Goal: Task Accomplishment & Management: Complete application form

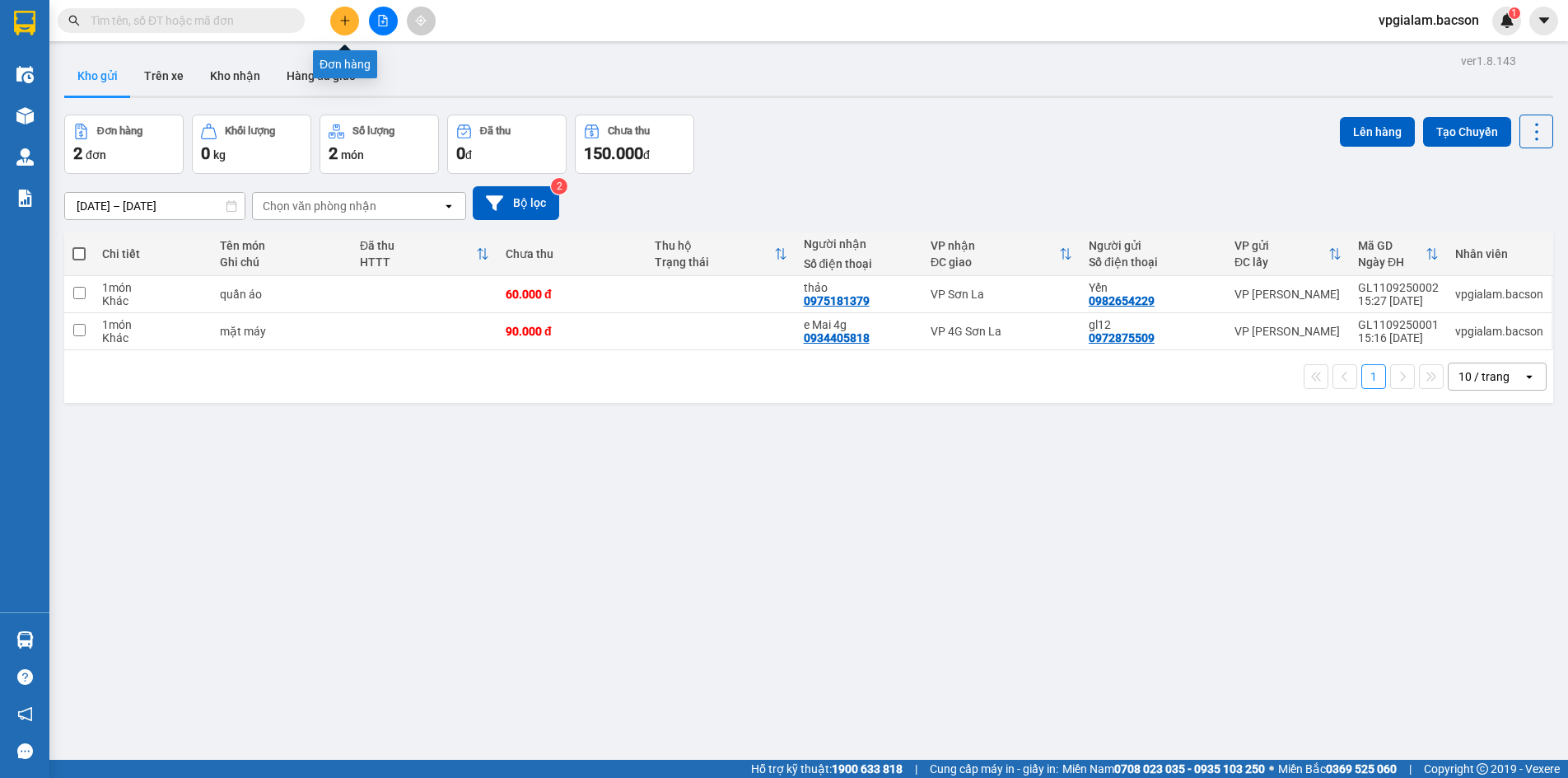
click at [343, 18] on icon "plus" at bounding box center [345, 21] width 11 height 11
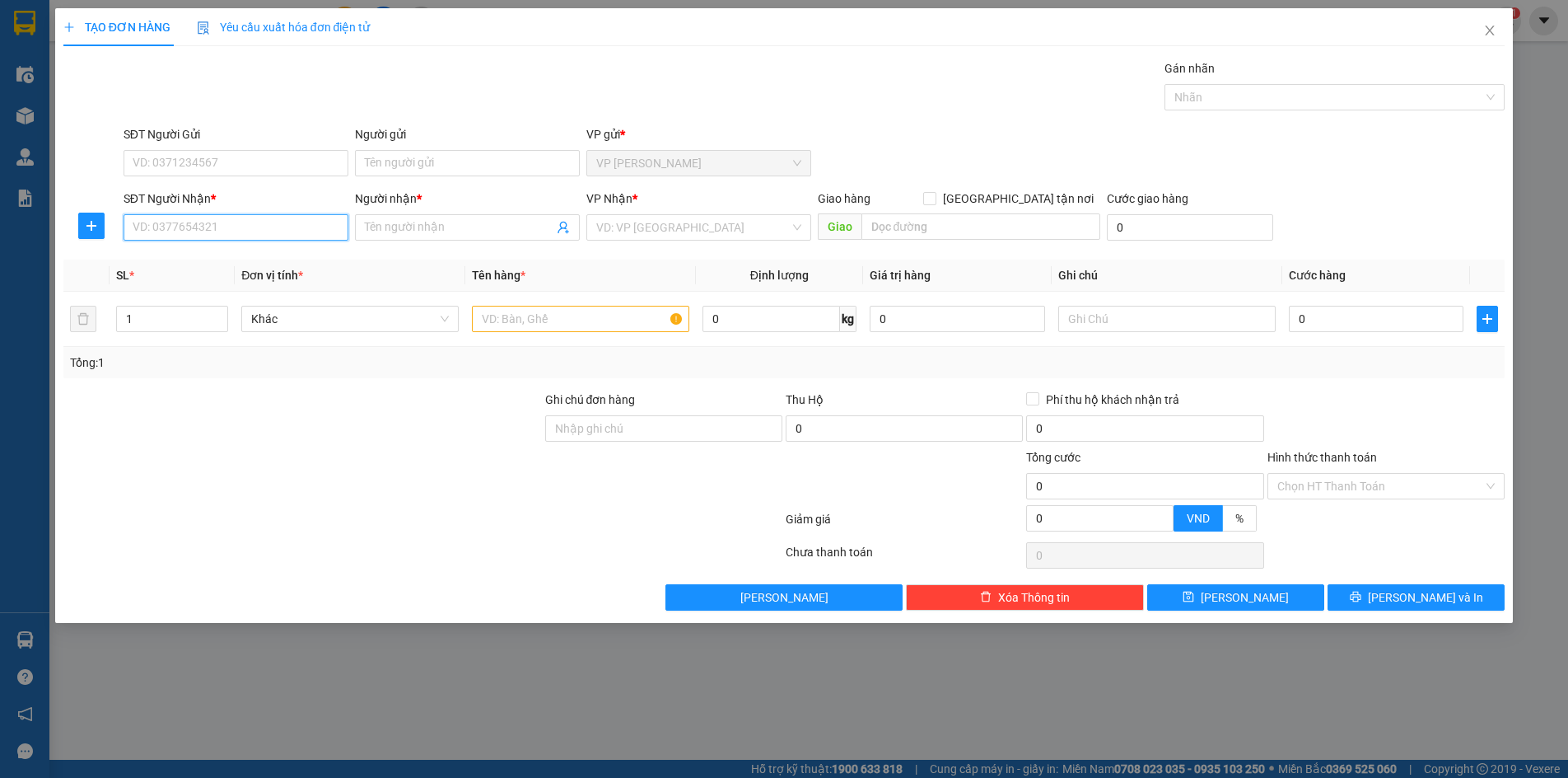
click at [130, 227] on input "SĐT Người Nhận *" at bounding box center [235, 227] width 225 height 26
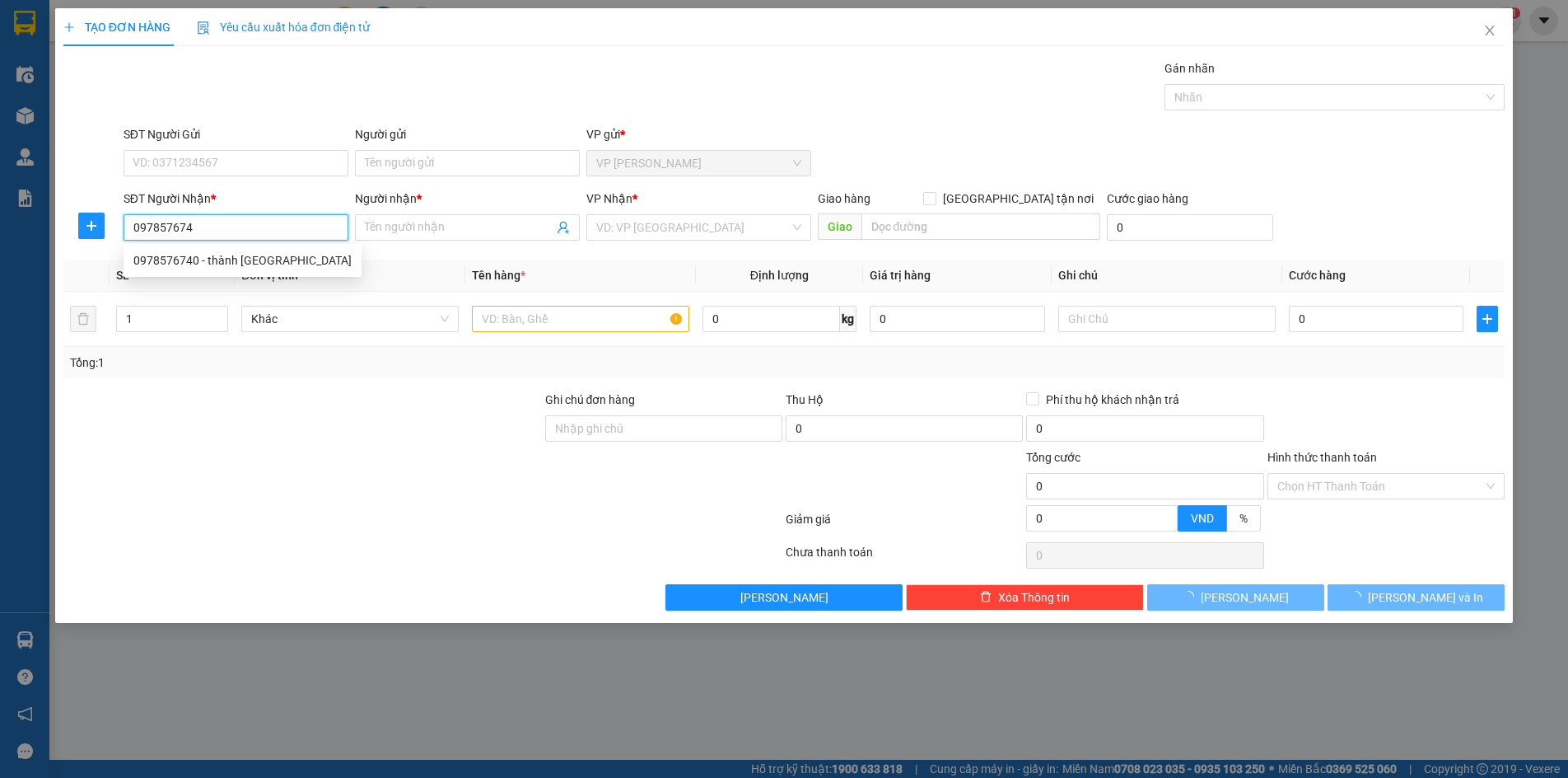
type input "0978576740"
click at [202, 260] on div "0978576740 - thành [GEOGRAPHIC_DATA]" at bounding box center [243, 260] width 218 height 18
type input "thành mộc châu"
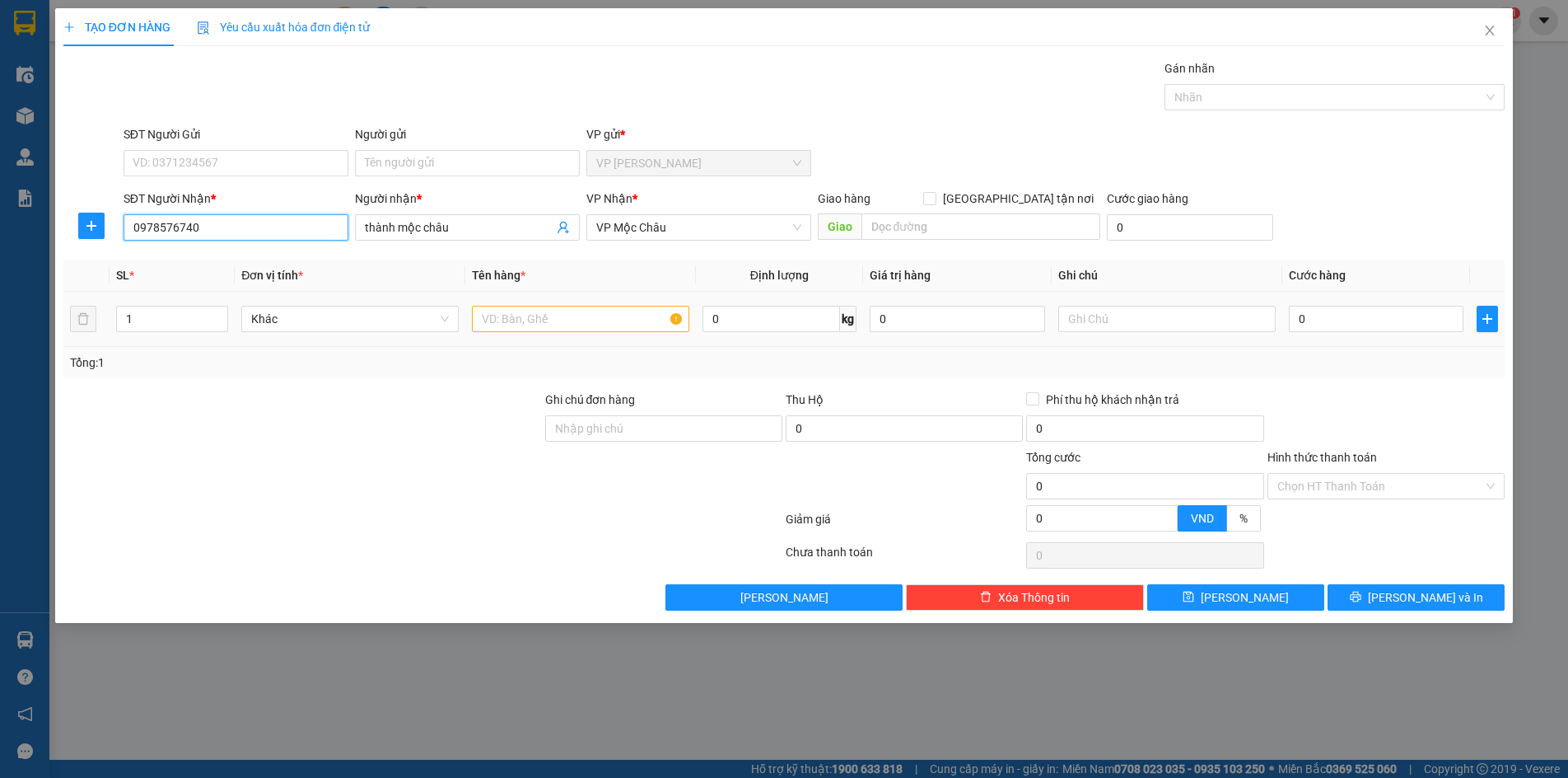
type input "0978576740"
click at [479, 321] on input "text" at bounding box center [580, 318] width 218 height 26
type input "phu tung o to"
click at [1299, 318] on input "0" at bounding box center [1377, 318] width 175 height 26
type input "6"
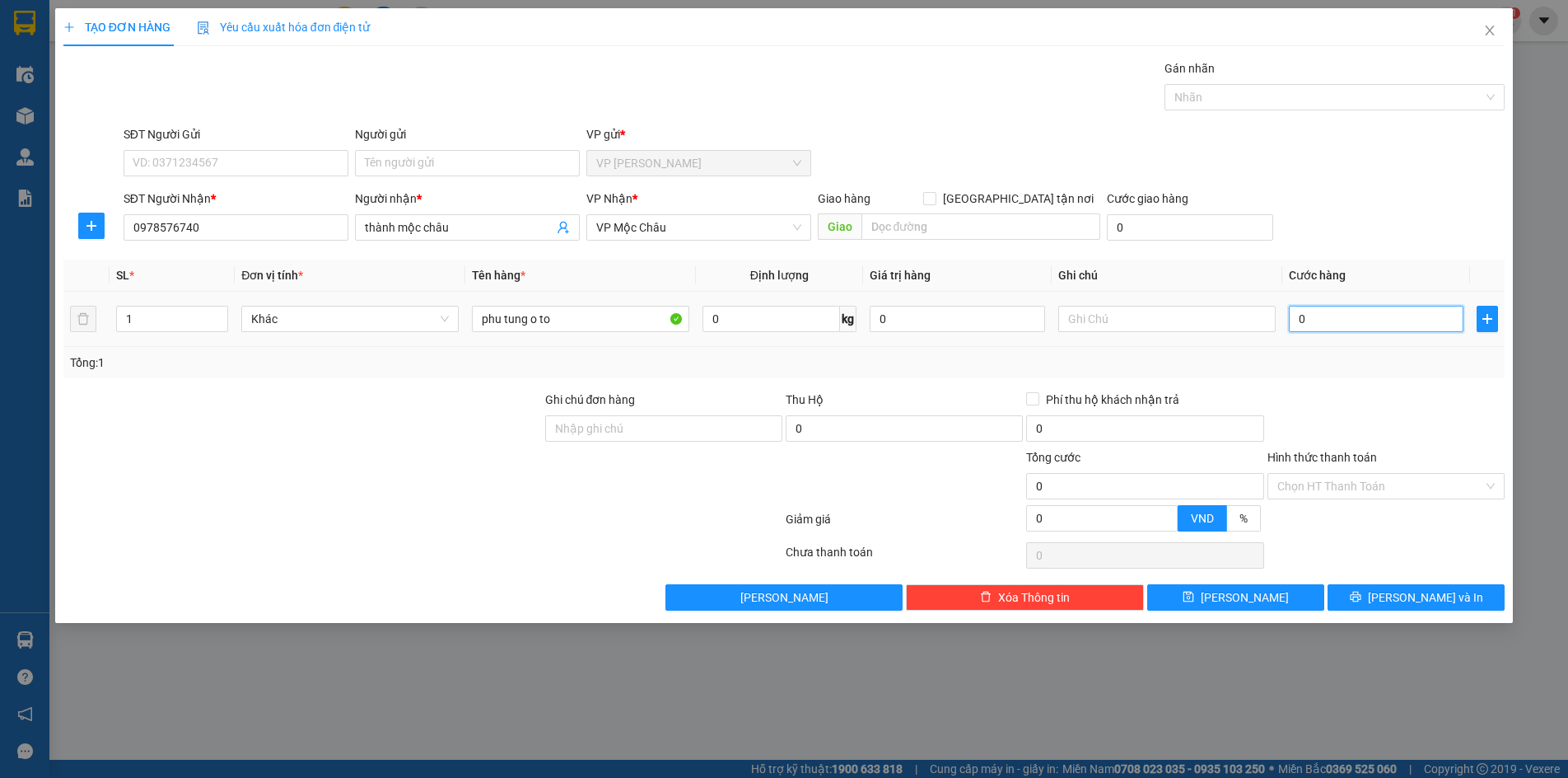
type input "6"
type input "60"
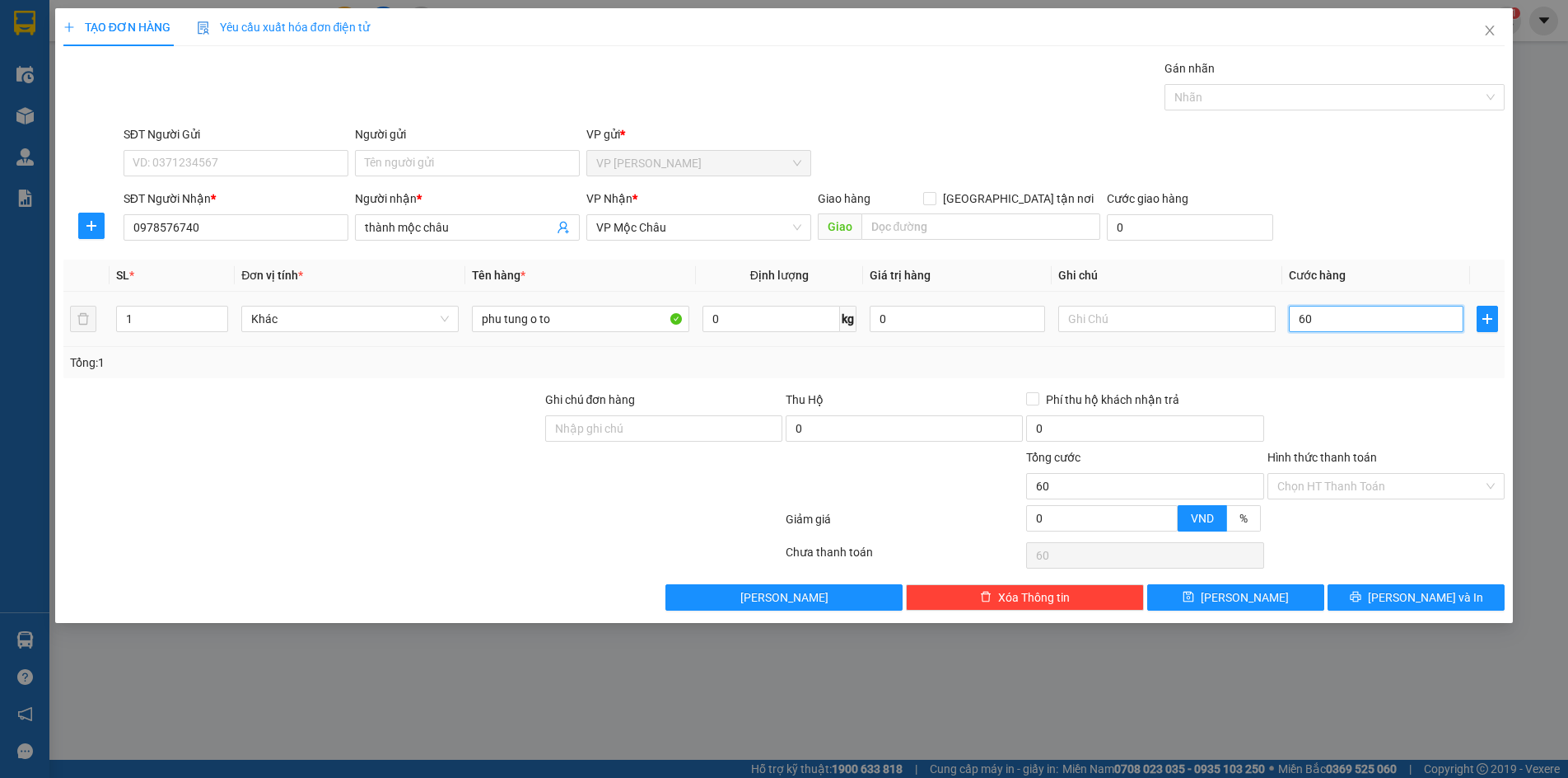
type input "600"
type input "6.000"
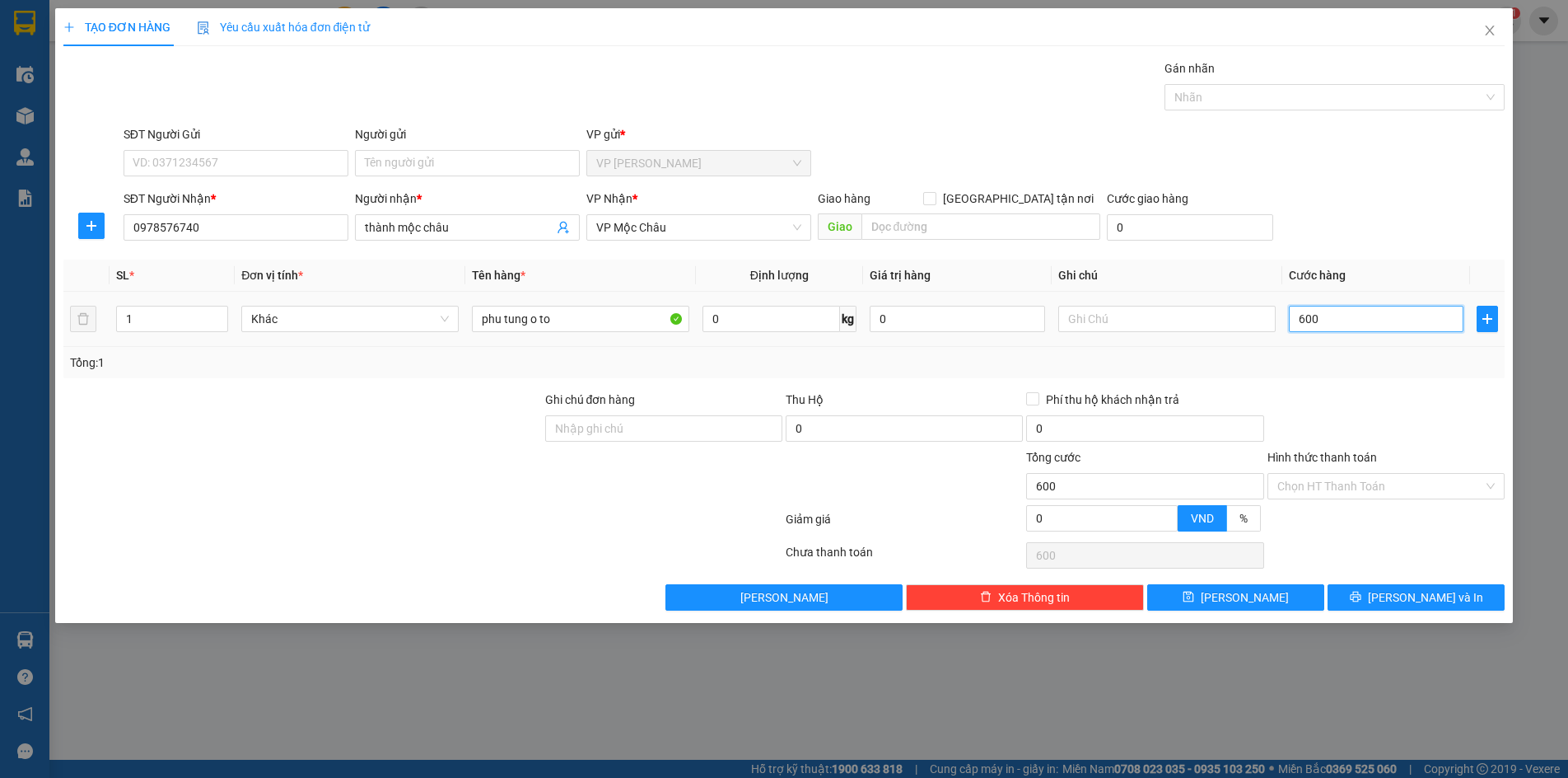
type input "6.000"
type input "60.000"
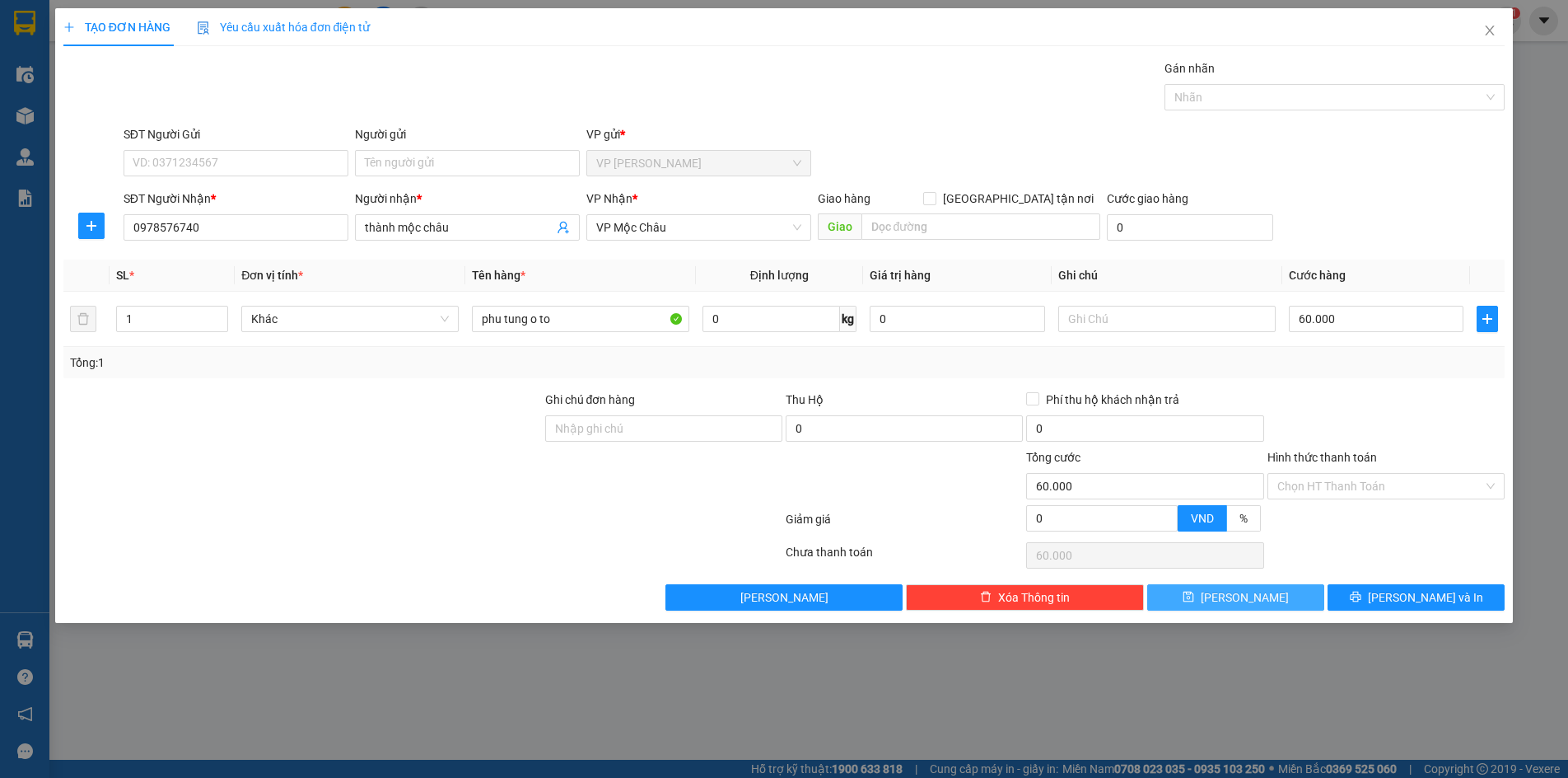
click at [1248, 595] on span "[PERSON_NAME]" at bounding box center [1245, 596] width 89 height 18
type input "0"
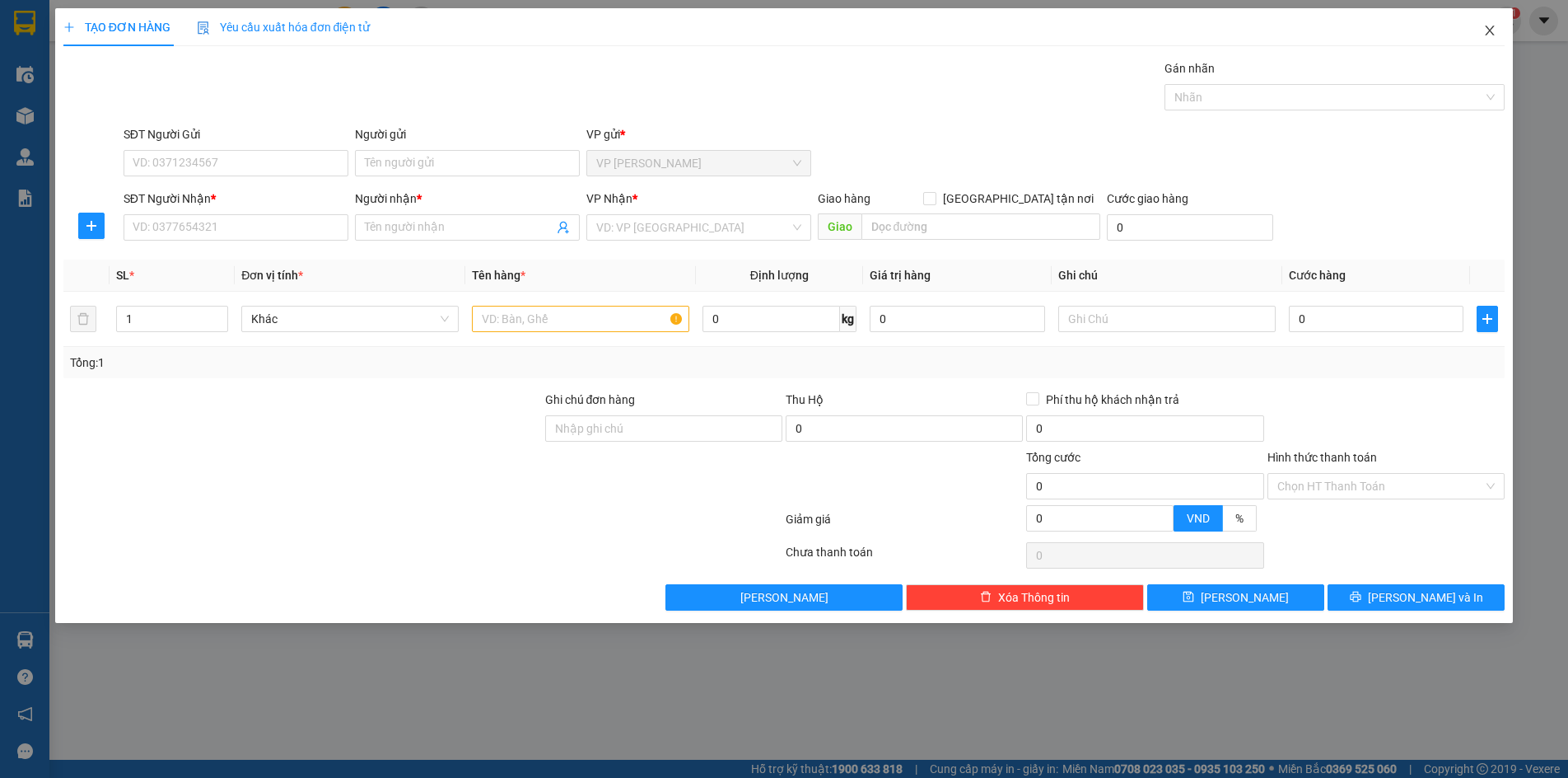
click at [1495, 29] on icon "close" at bounding box center [1490, 30] width 13 height 13
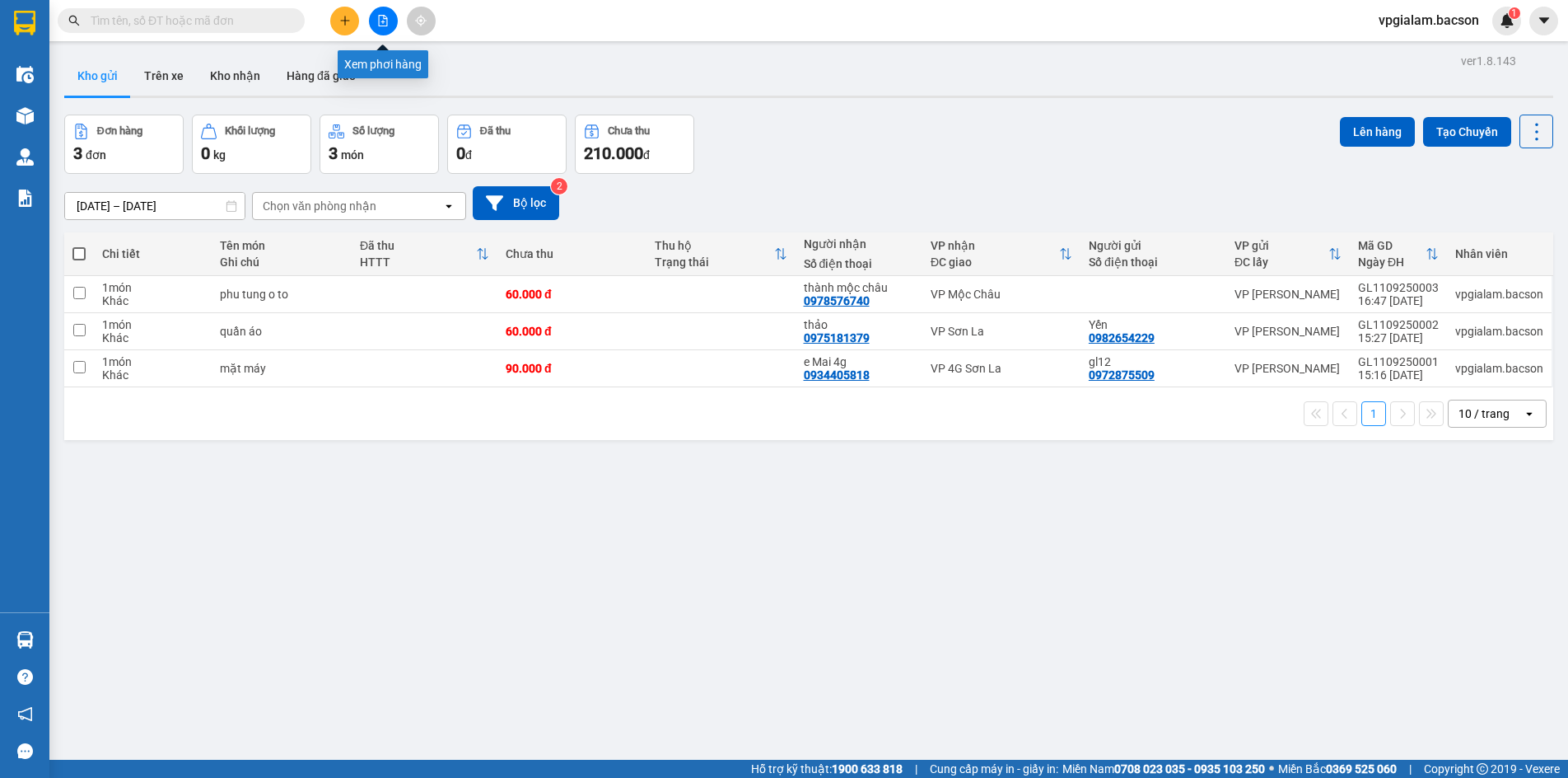
click at [386, 22] on icon "file-add" at bounding box center [383, 21] width 11 height 11
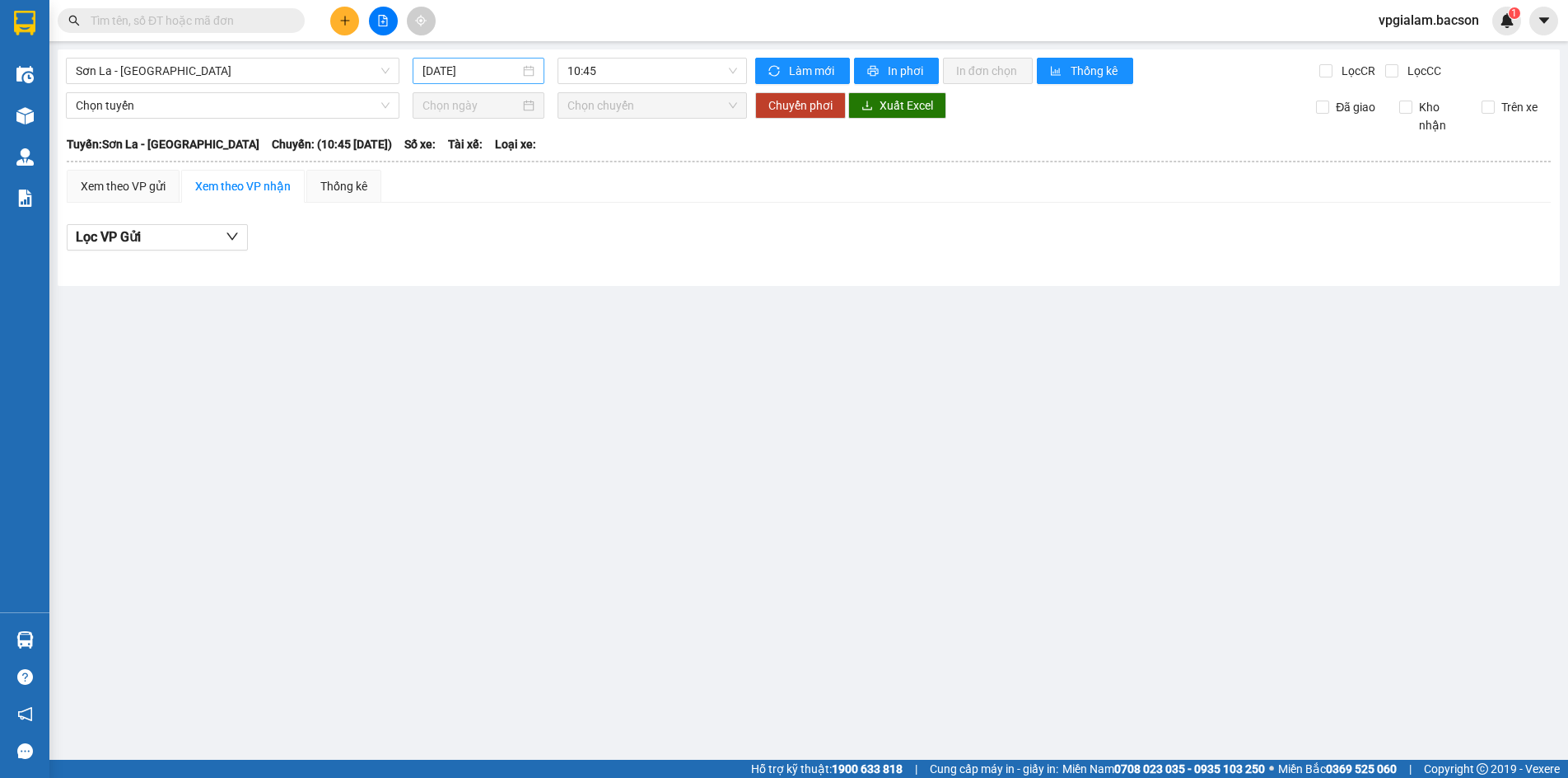
click at [479, 59] on div "[DATE]" at bounding box center [478, 71] width 132 height 26
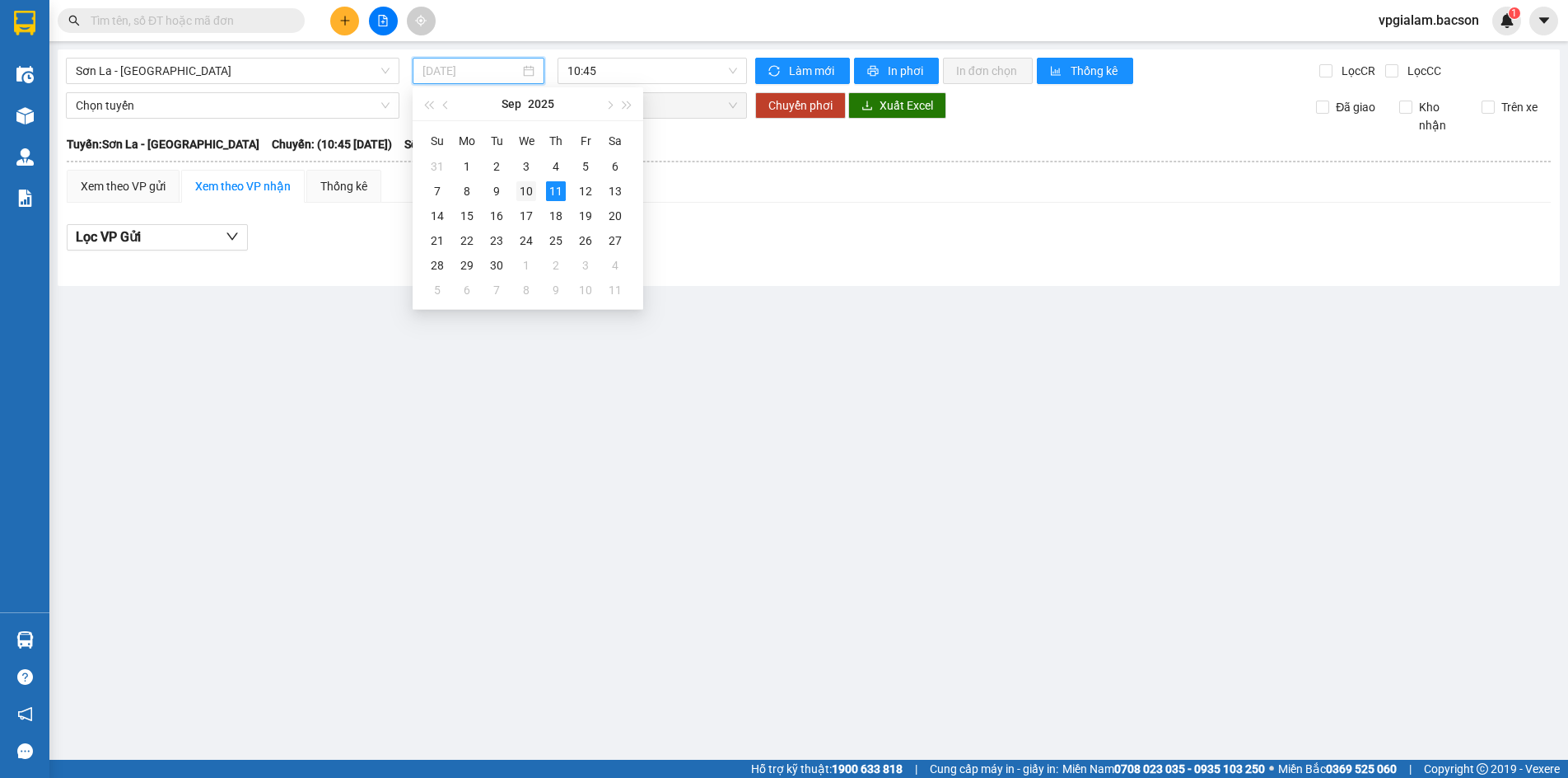
click at [527, 190] on div "10" at bounding box center [525, 190] width 20 height 20
type input "[DATE]"
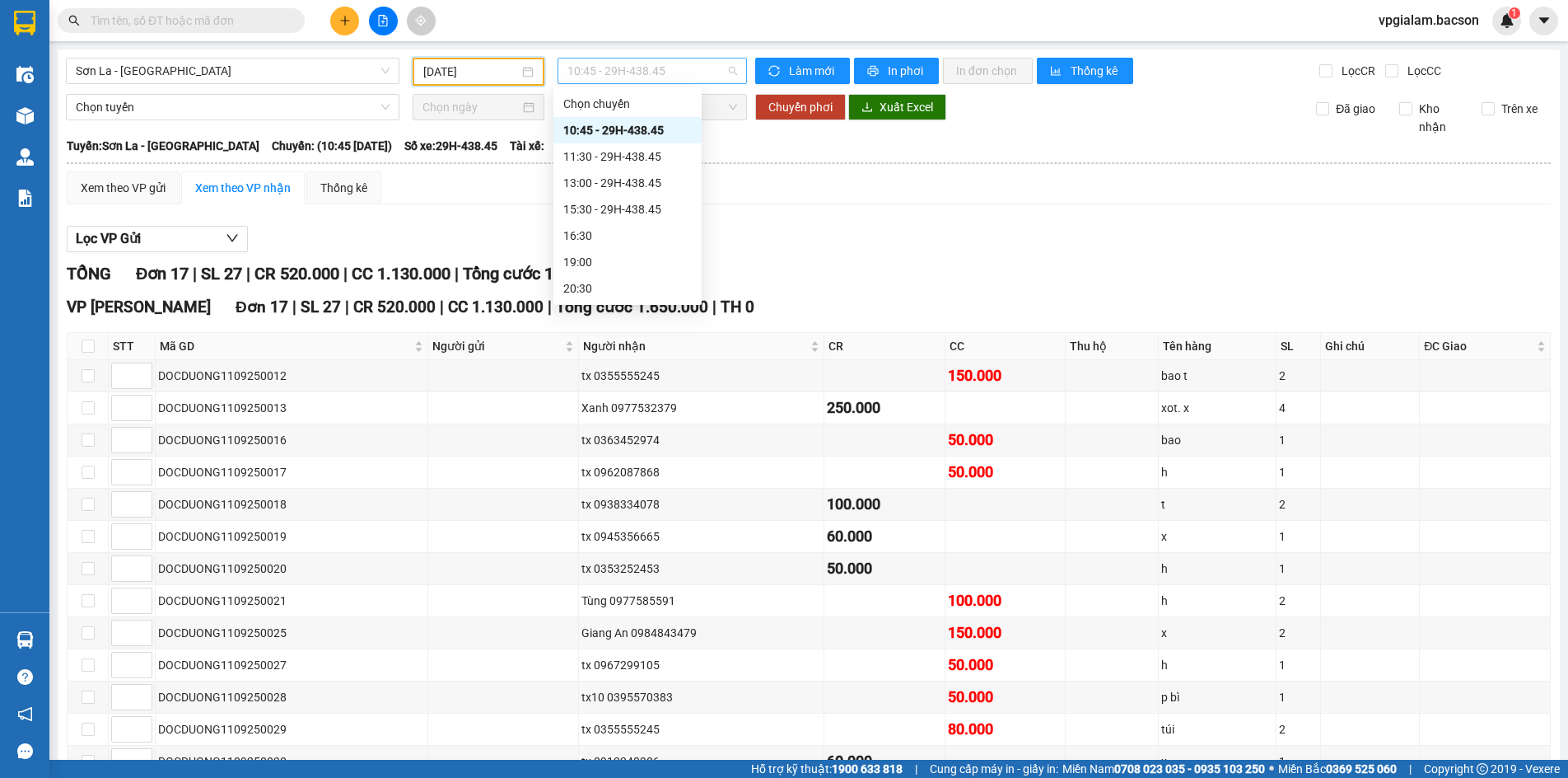
click at [588, 73] on span "10:45 - 29H-438.45" at bounding box center [653, 71] width 170 height 24
click at [646, 210] on div "15:30 - 29H-438.45" at bounding box center [627, 209] width 128 height 18
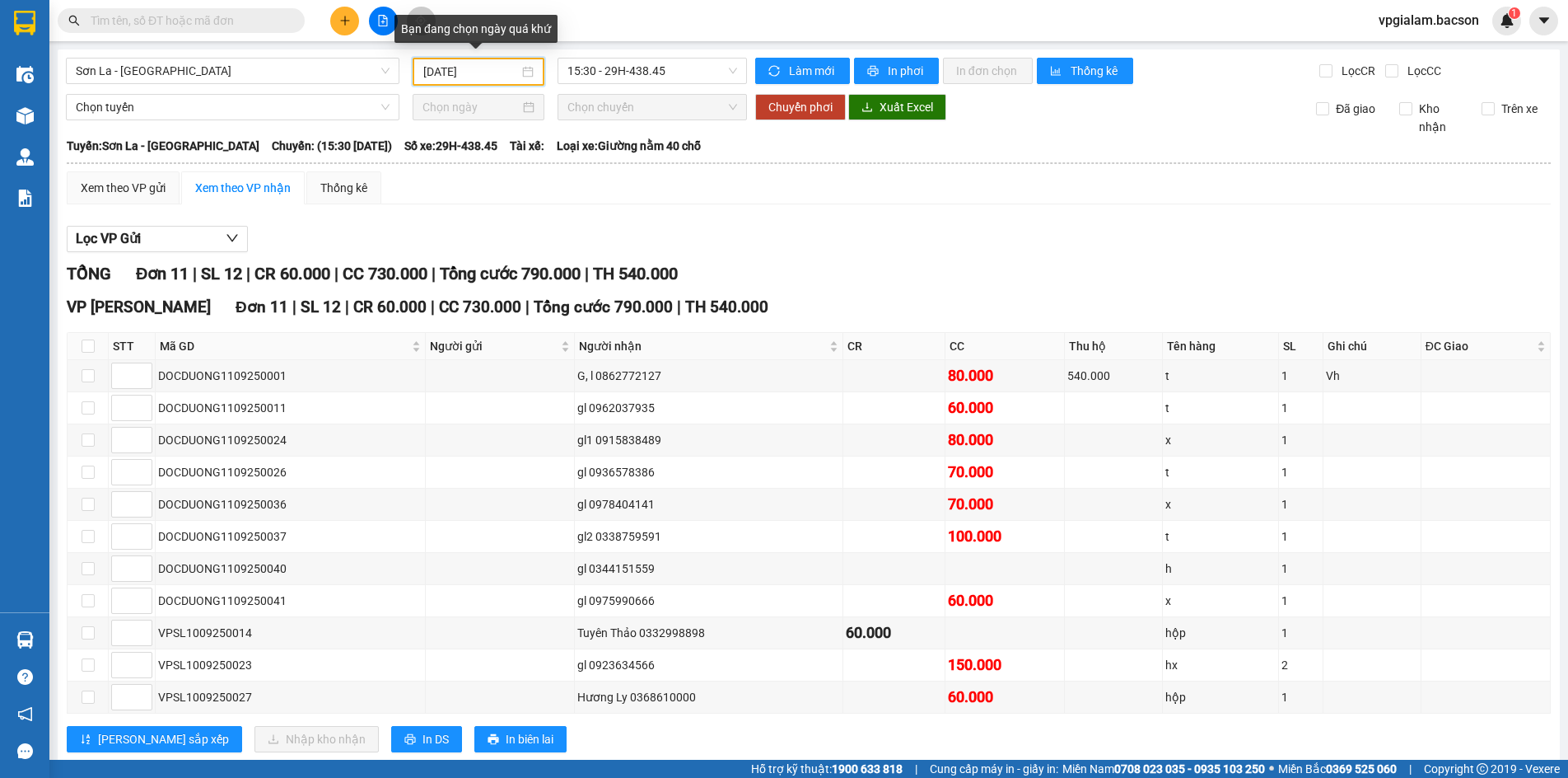
click at [488, 72] on input "[DATE]" at bounding box center [470, 71] width 95 height 18
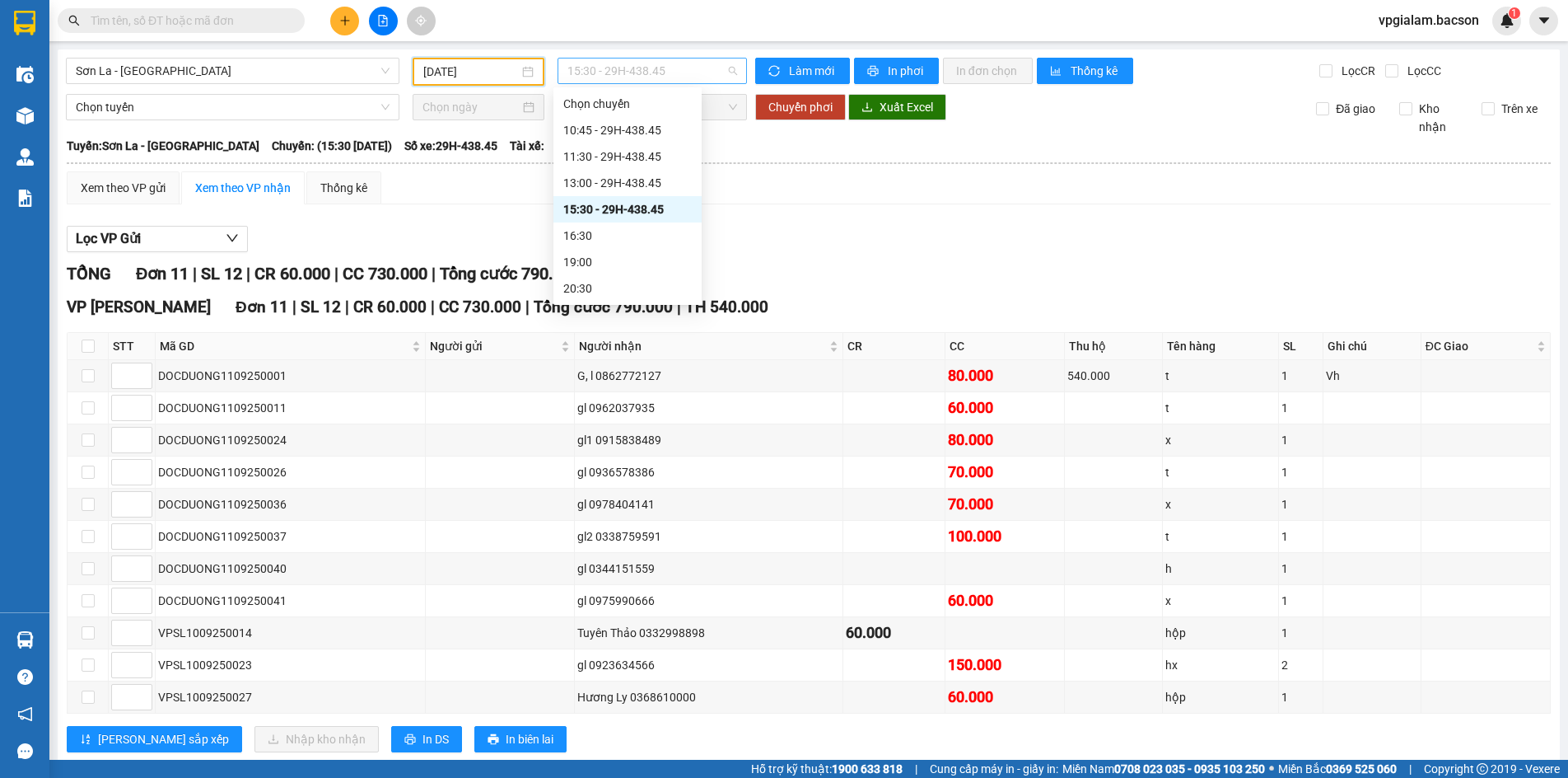
click at [610, 64] on span "15:30 - 29H-438.45" at bounding box center [653, 71] width 170 height 24
click at [639, 289] on div "22:30 - 29H-438.45" at bounding box center [627, 287] width 128 height 18
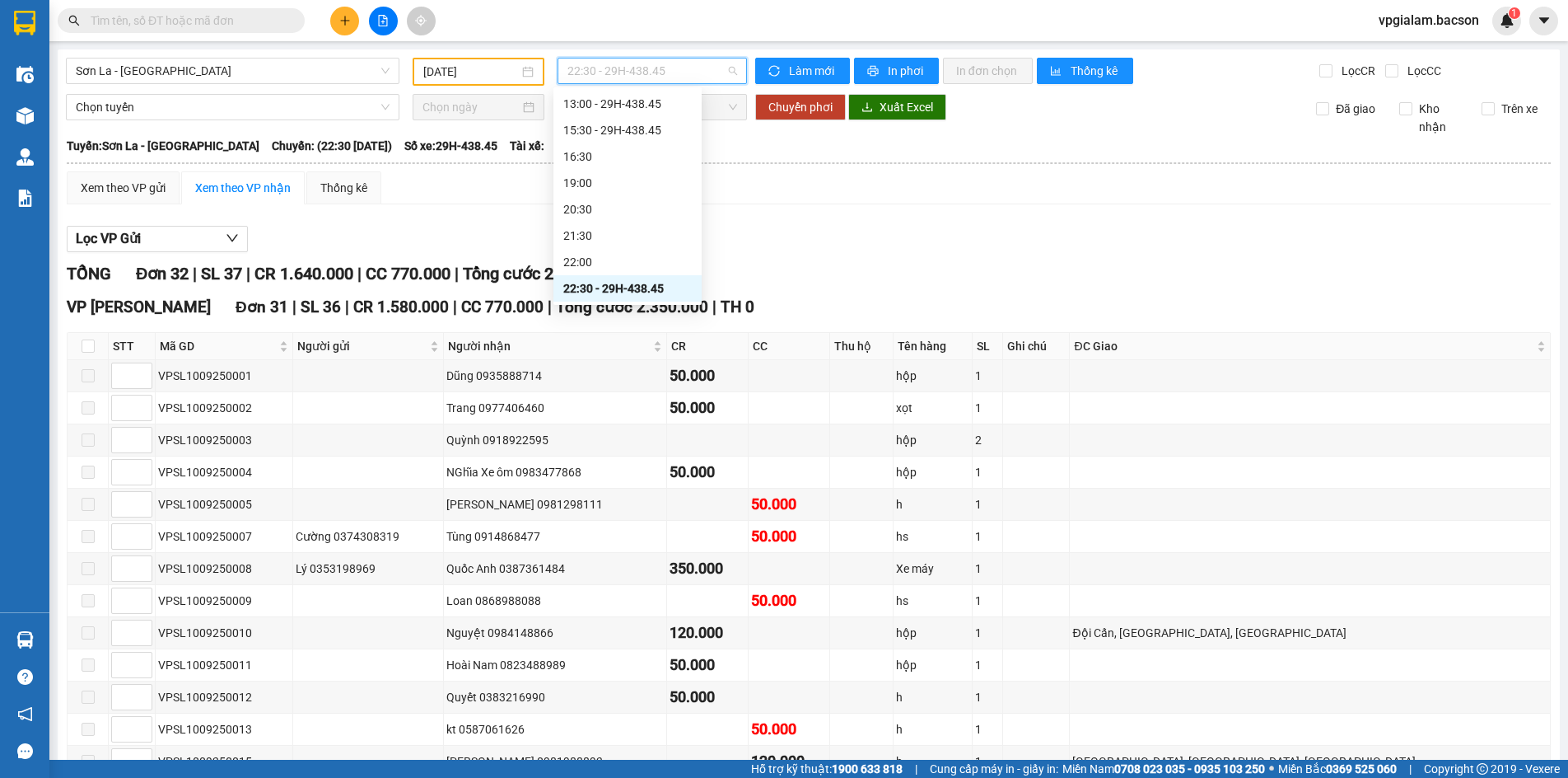
click at [632, 67] on span "22:30 - 29H-438.45" at bounding box center [653, 71] width 170 height 24
click at [612, 130] on div "10:45 - 29H-438.45" at bounding box center [627, 130] width 128 height 18
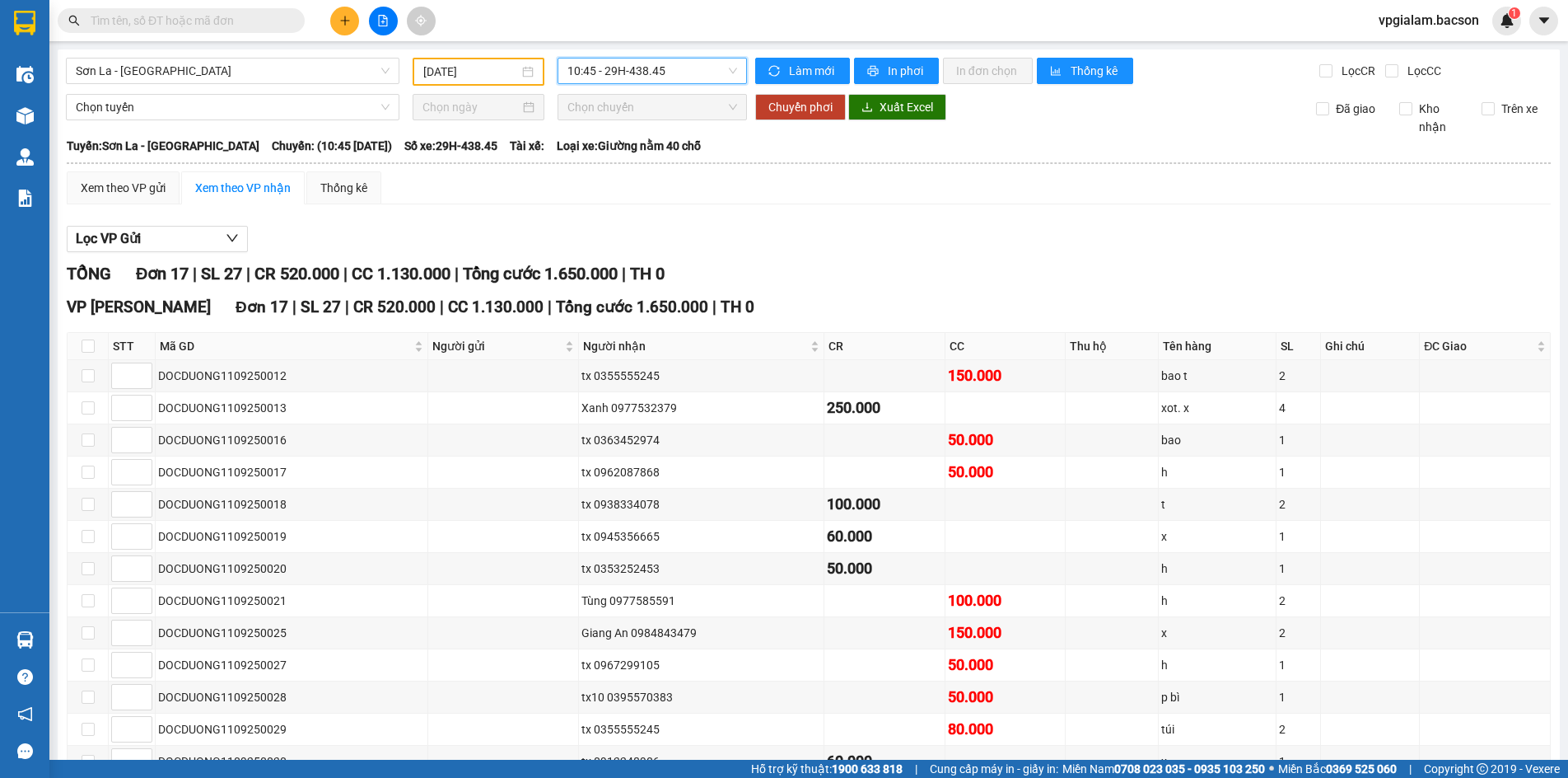
click at [607, 72] on span "10:45 - 29H-438.45" at bounding box center [653, 71] width 170 height 24
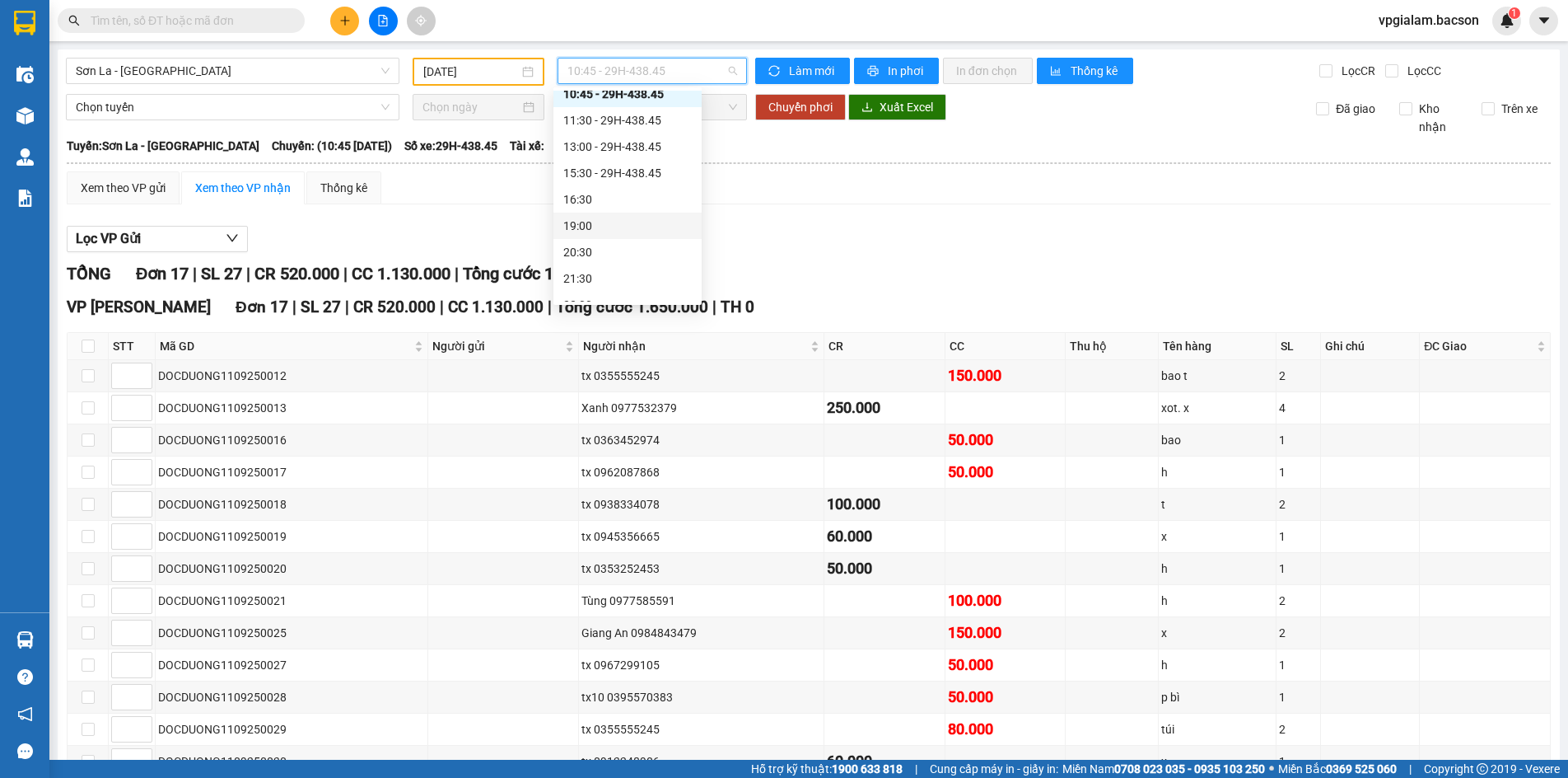
scroll to position [79, 0]
click at [622, 289] on div "22:30 - 29H-438.45" at bounding box center [627, 287] width 128 height 18
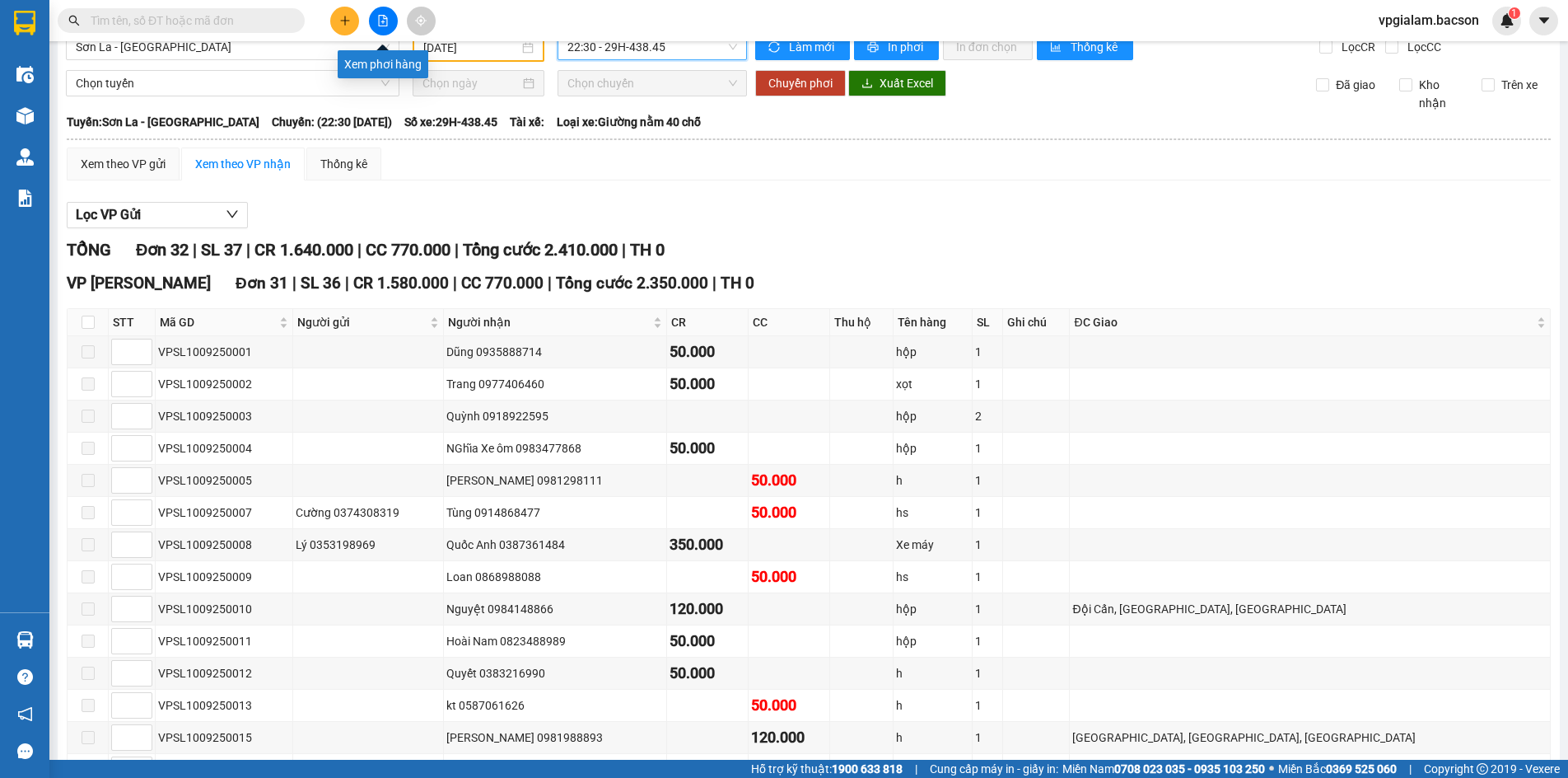
scroll to position [14, 0]
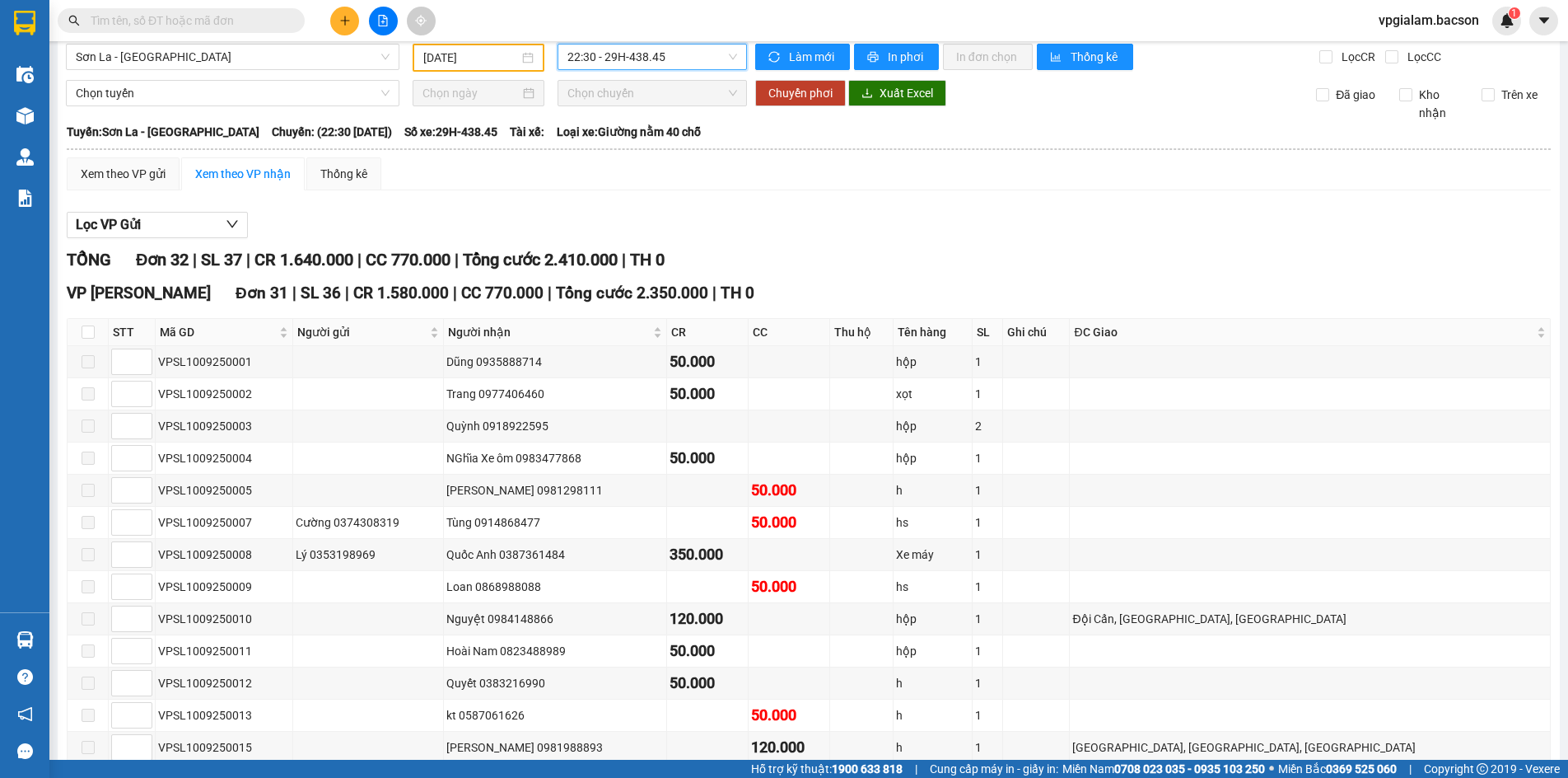
click at [601, 55] on span "22:30 - 29H-438.45" at bounding box center [653, 57] width 170 height 24
click at [633, 115] on div "15:30 - 29H-438.45" at bounding box center [627, 116] width 128 height 18
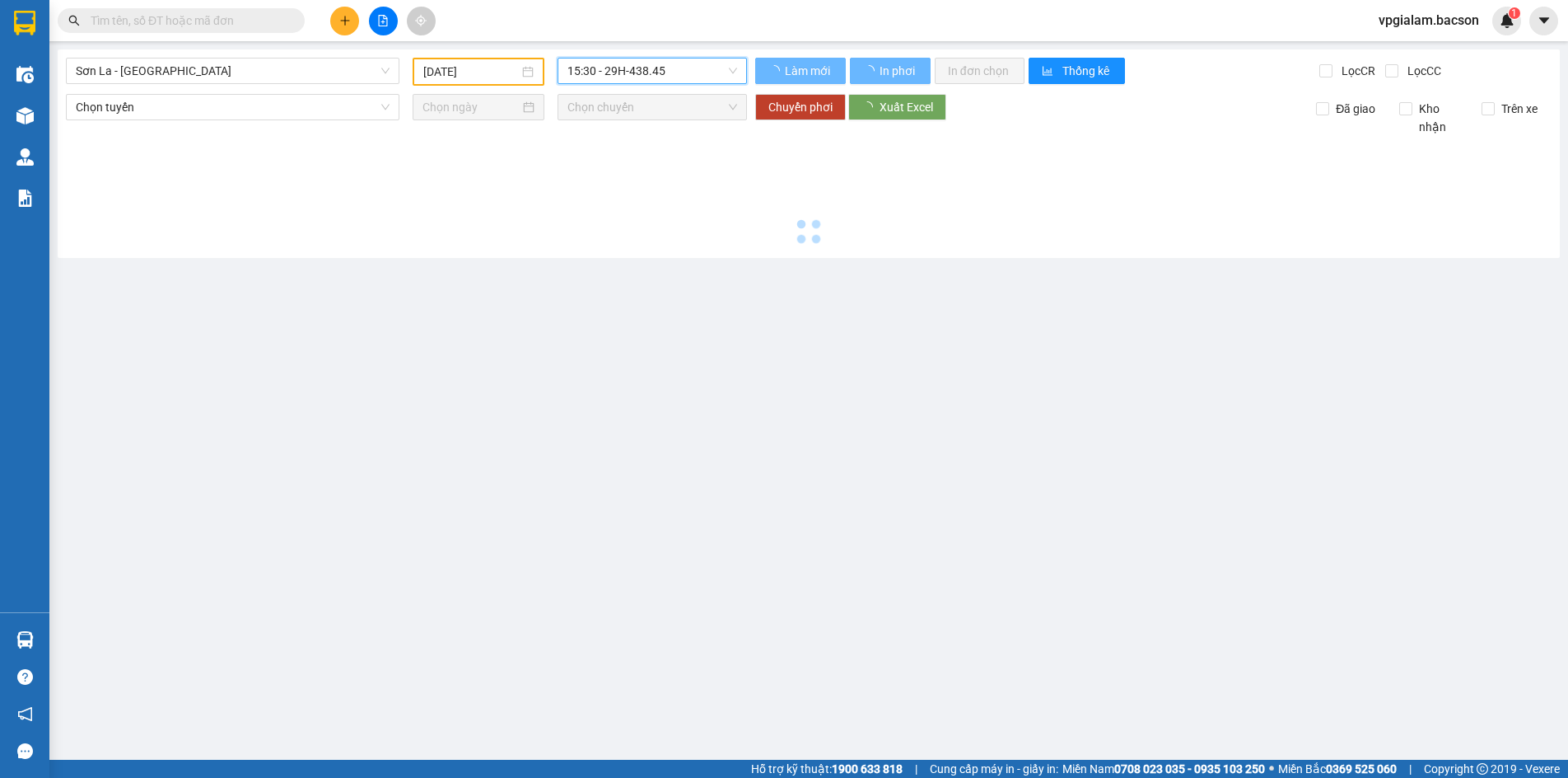
scroll to position [0, 0]
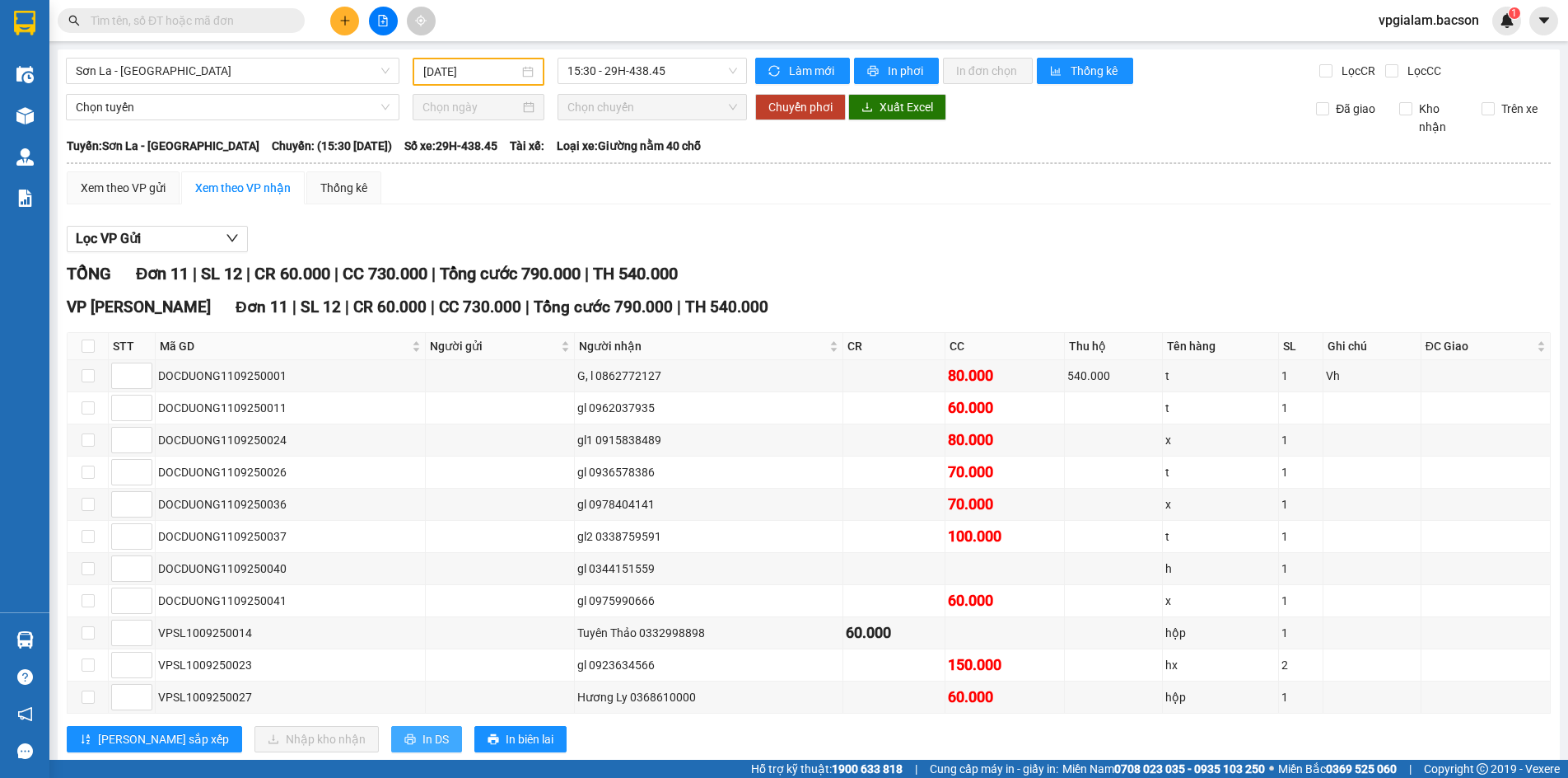
drag, startPoint x: 360, startPoint y: 739, endPoint x: 364, endPoint y: 687, distance: 52.2
click at [423, 738] on span "In DS" at bounding box center [436, 738] width 26 height 18
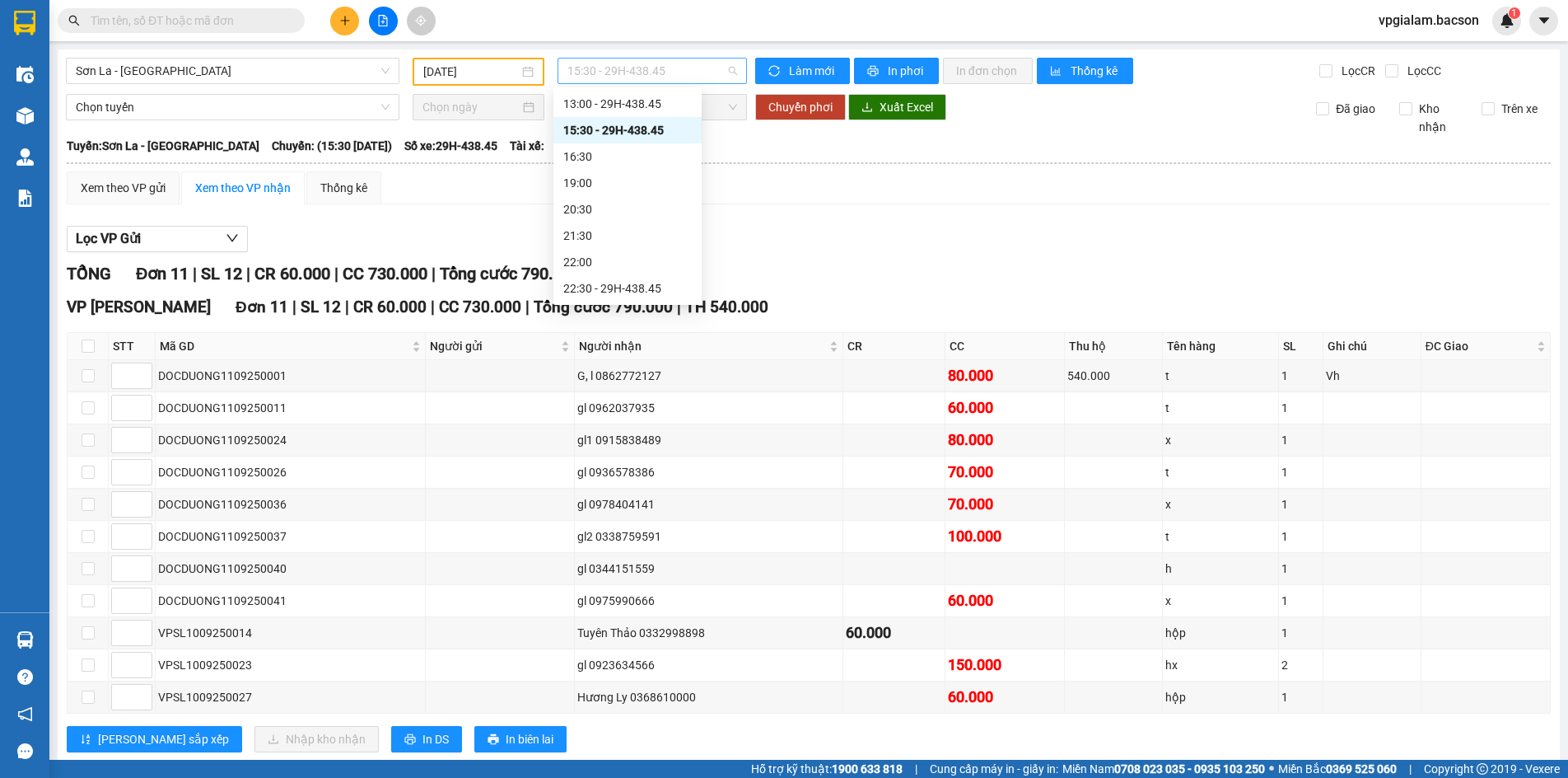
click at [586, 78] on span "15:30 - 29H-438.45" at bounding box center [653, 71] width 170 height 24
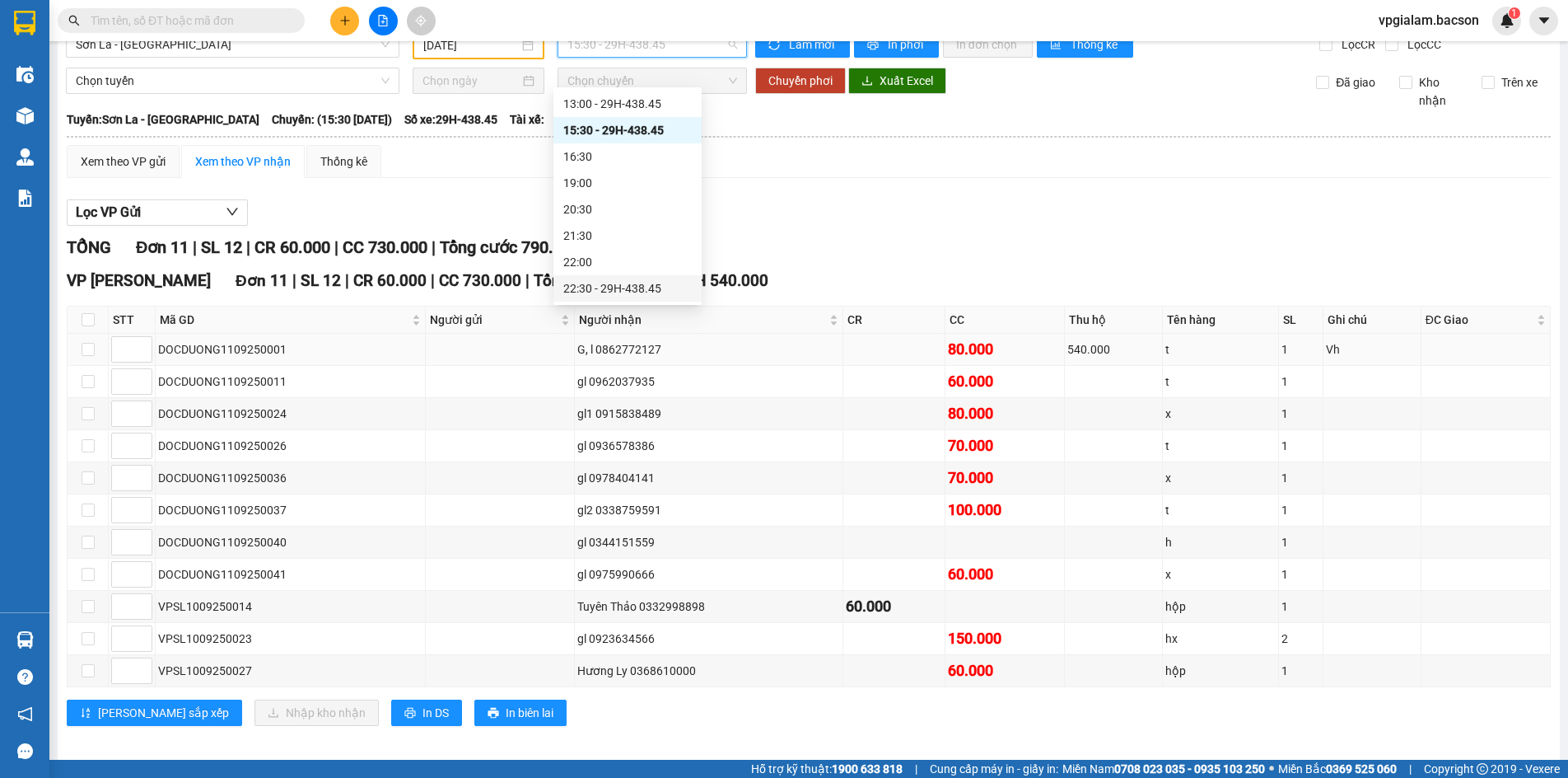
scroll to position [39, 0]
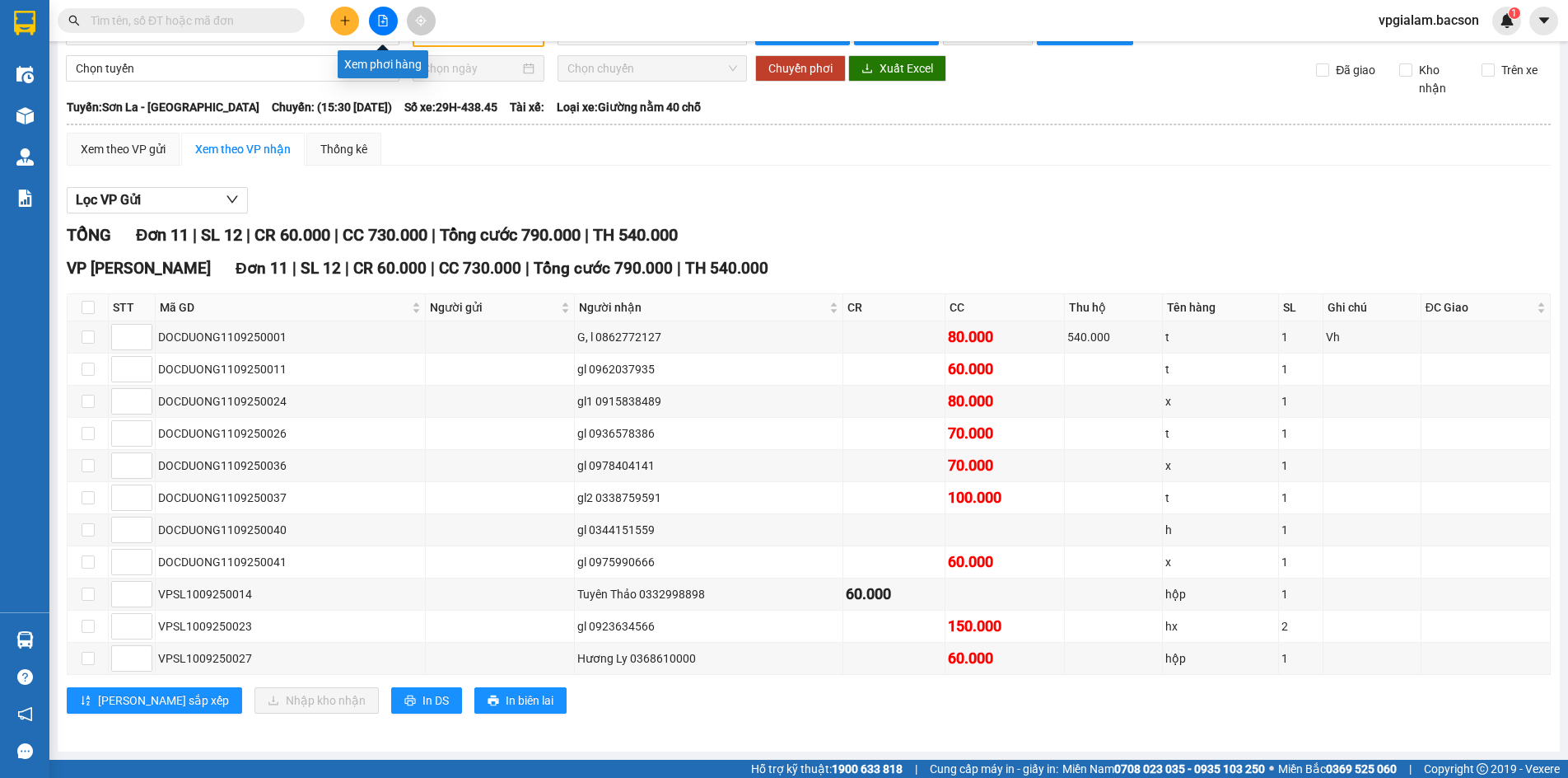
click at [384, 13] on button at bounding box center [383, 21] width 29 height 29
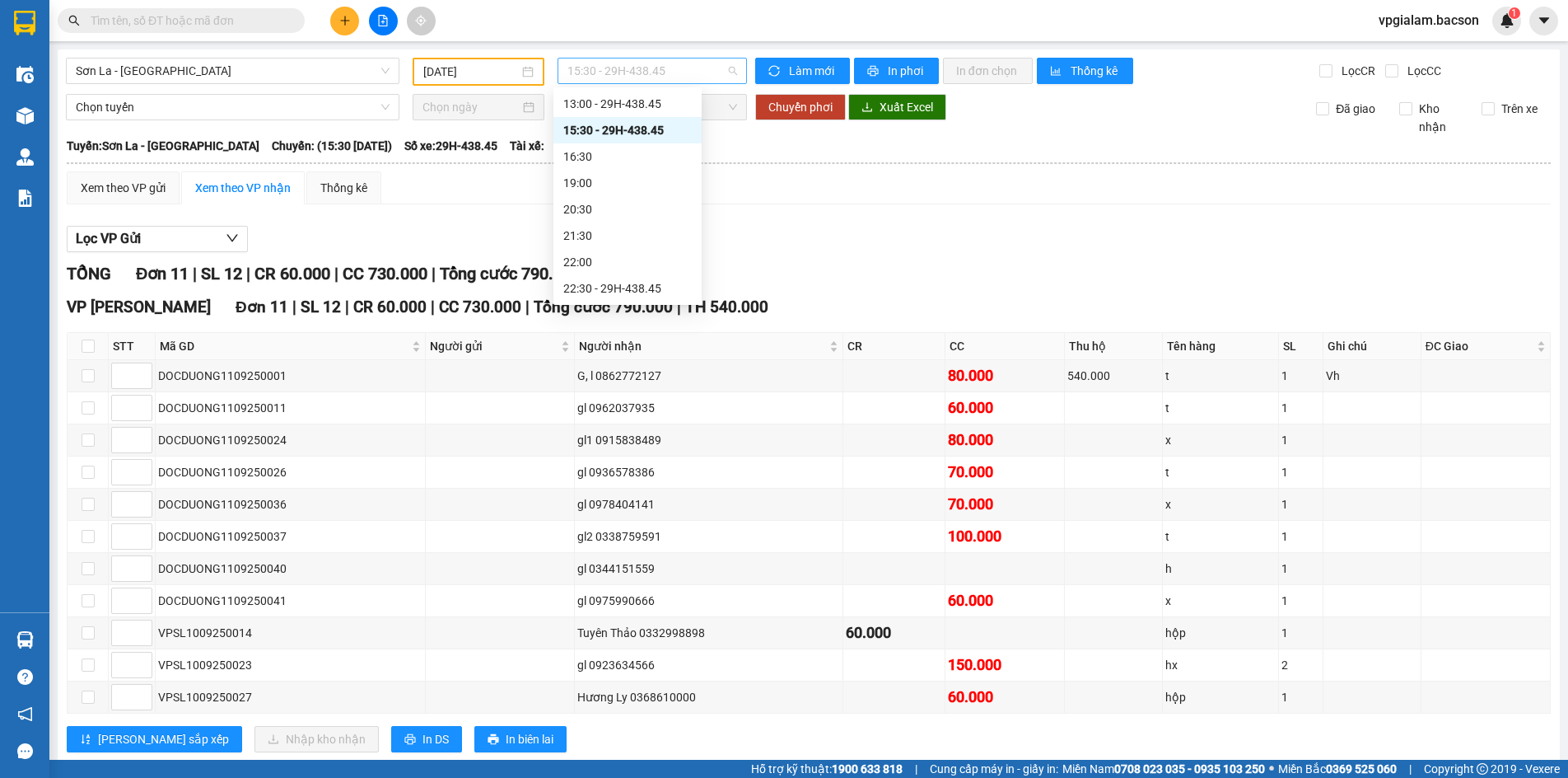
click at [574, 71] on span "15:30 - 29H-438.45" at bounding box center [653, 71] width 170 height 24
click at [633, 282] on div "22:30 - 29H-438.45" at bounding box center [627, 287] width 128 height 18
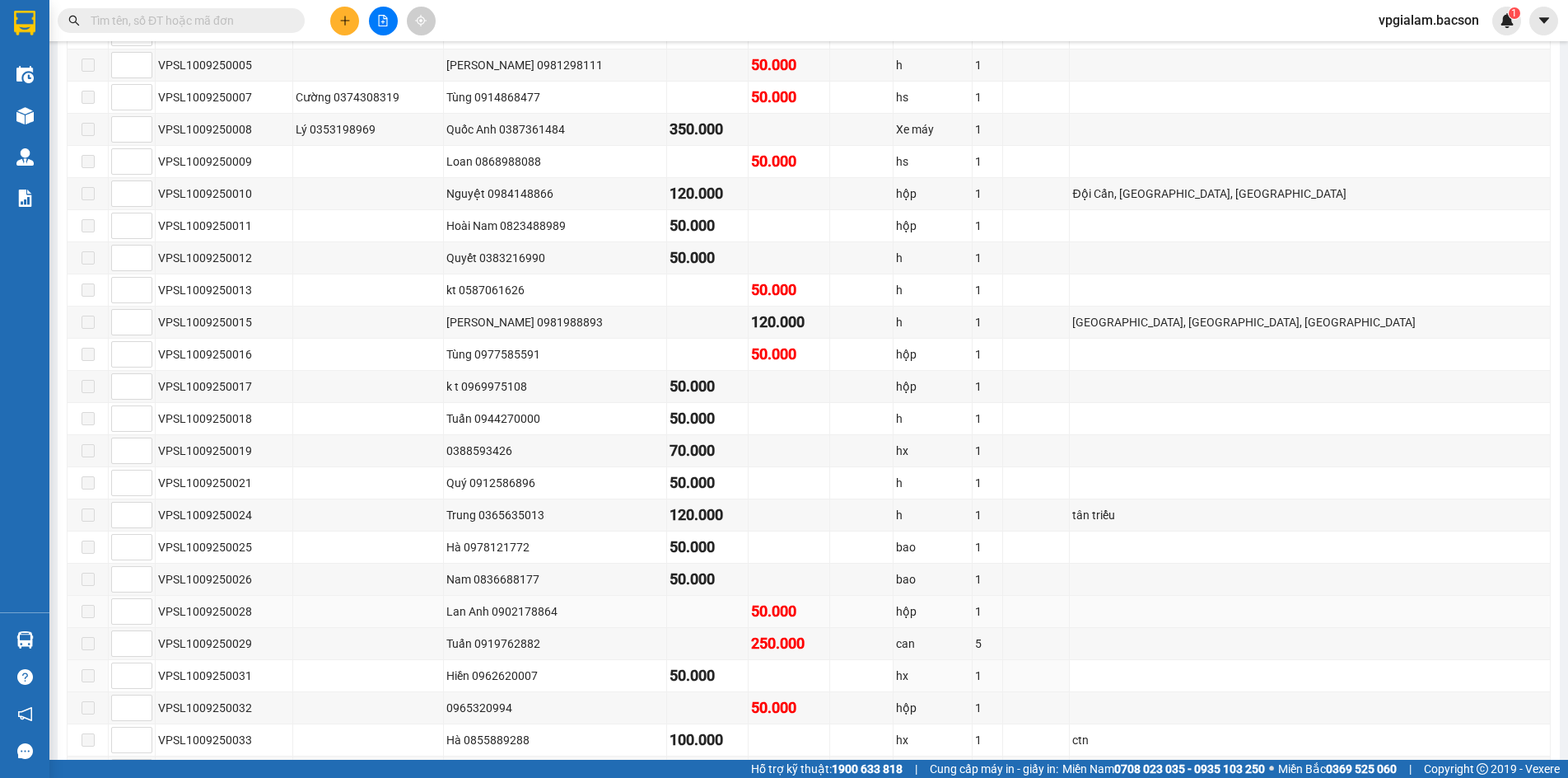
scroll to position [426, 0]
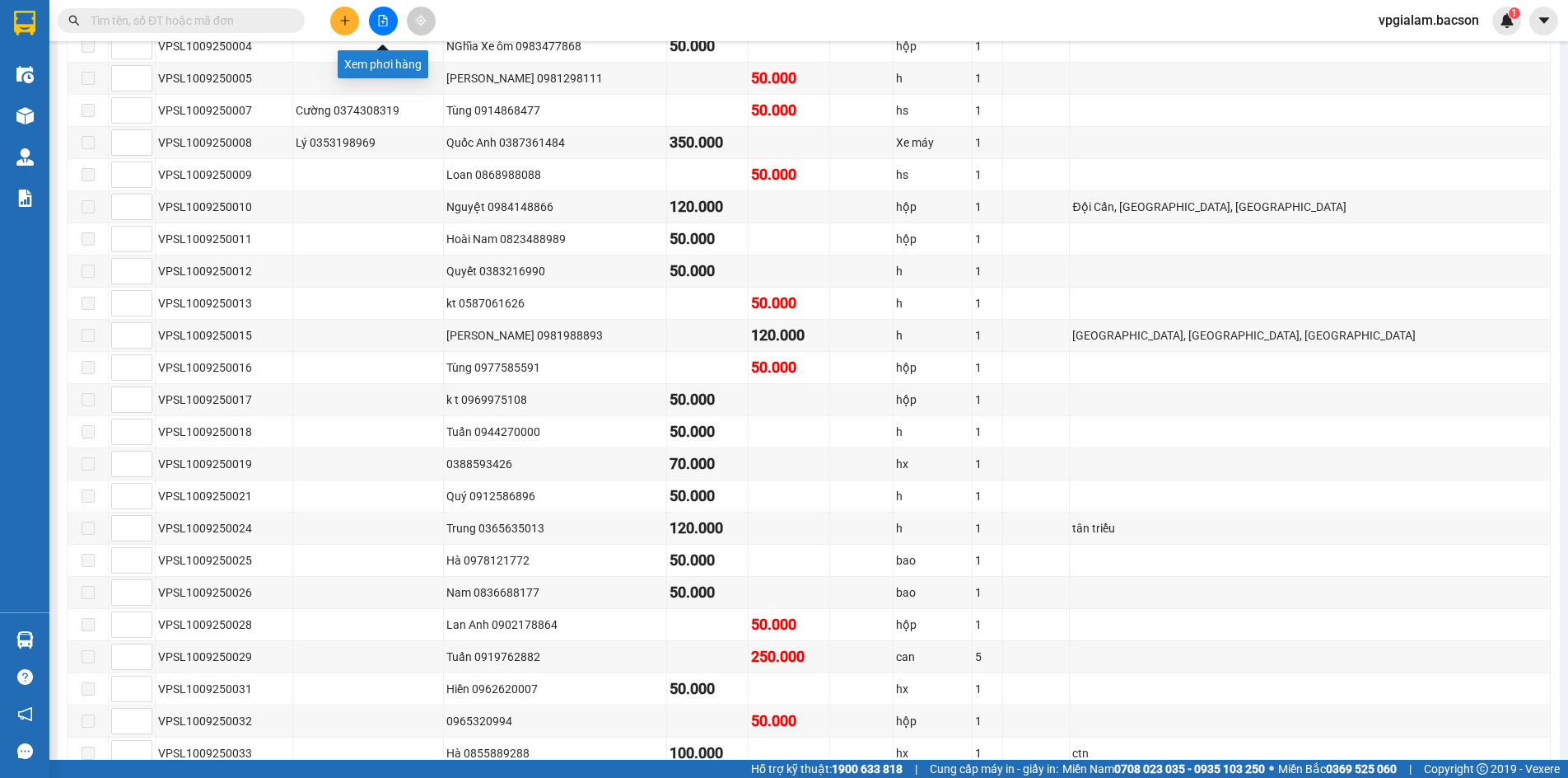
click at [379, 23] on icon "file-add" at bounding box center [383, 21] width 9 height 11
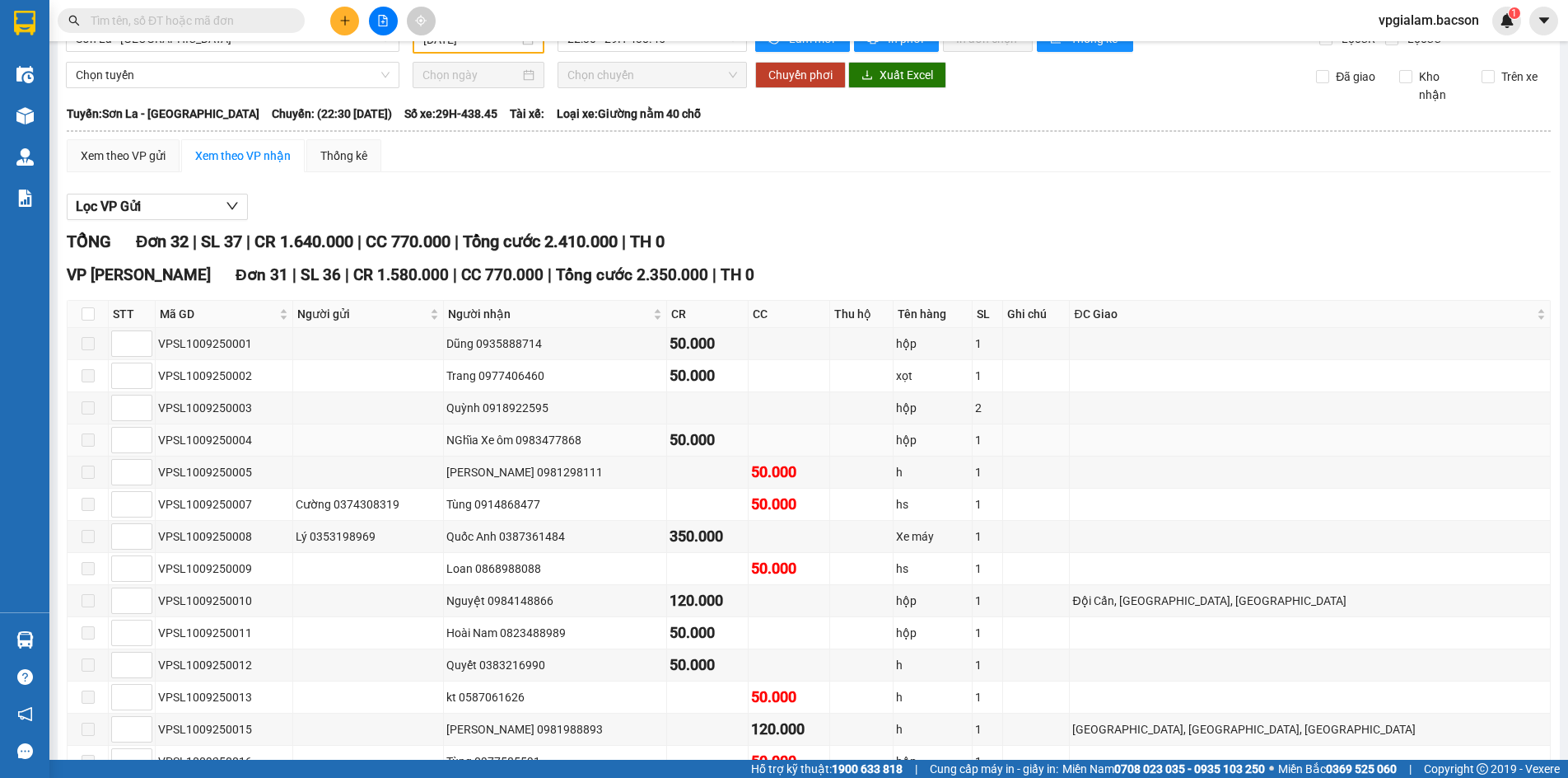
scroll to position [14, 0]
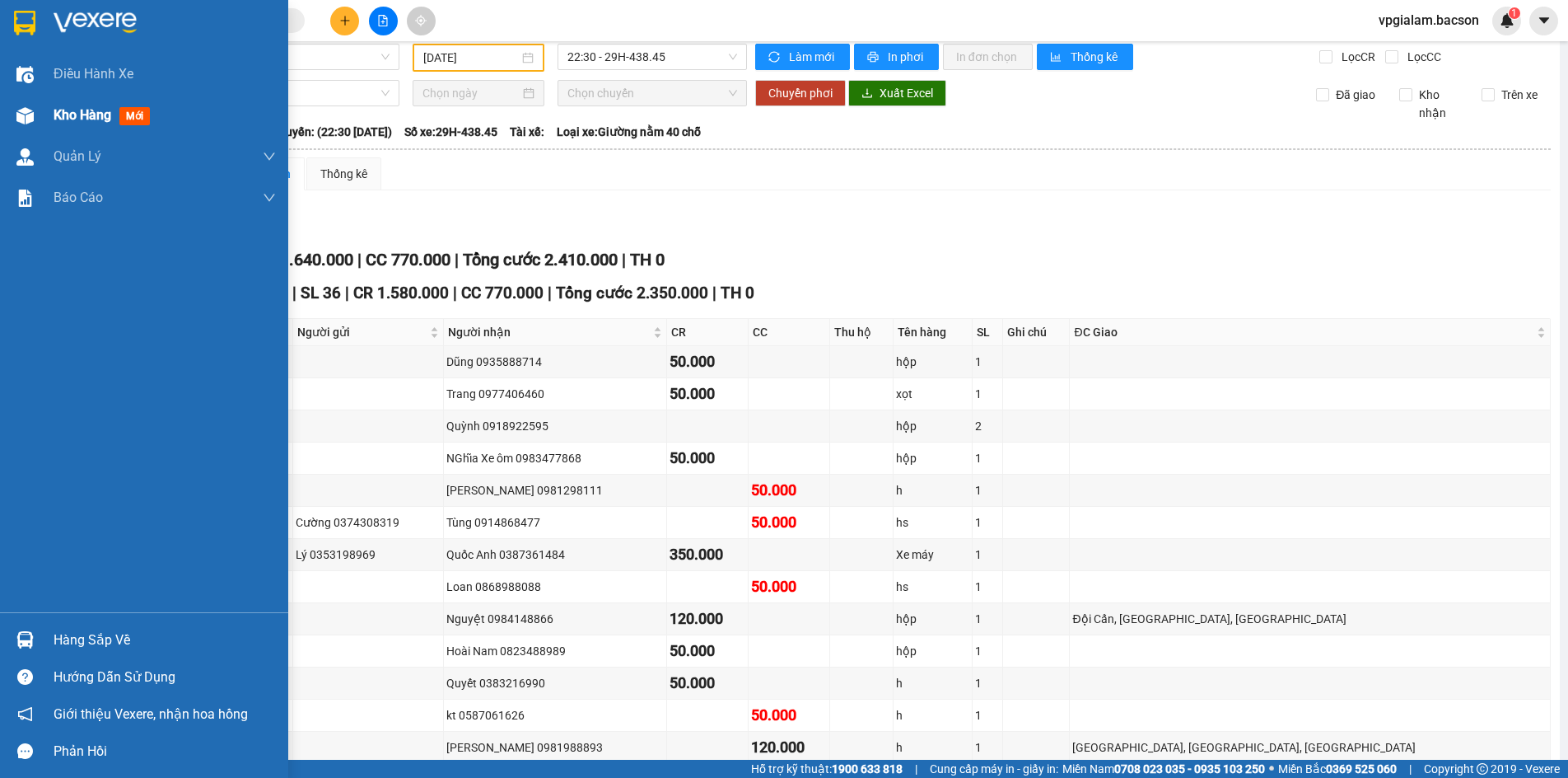
click at [64, 116] on span "Kho hàng" at bounding box center [82, 115] width 57 height 16
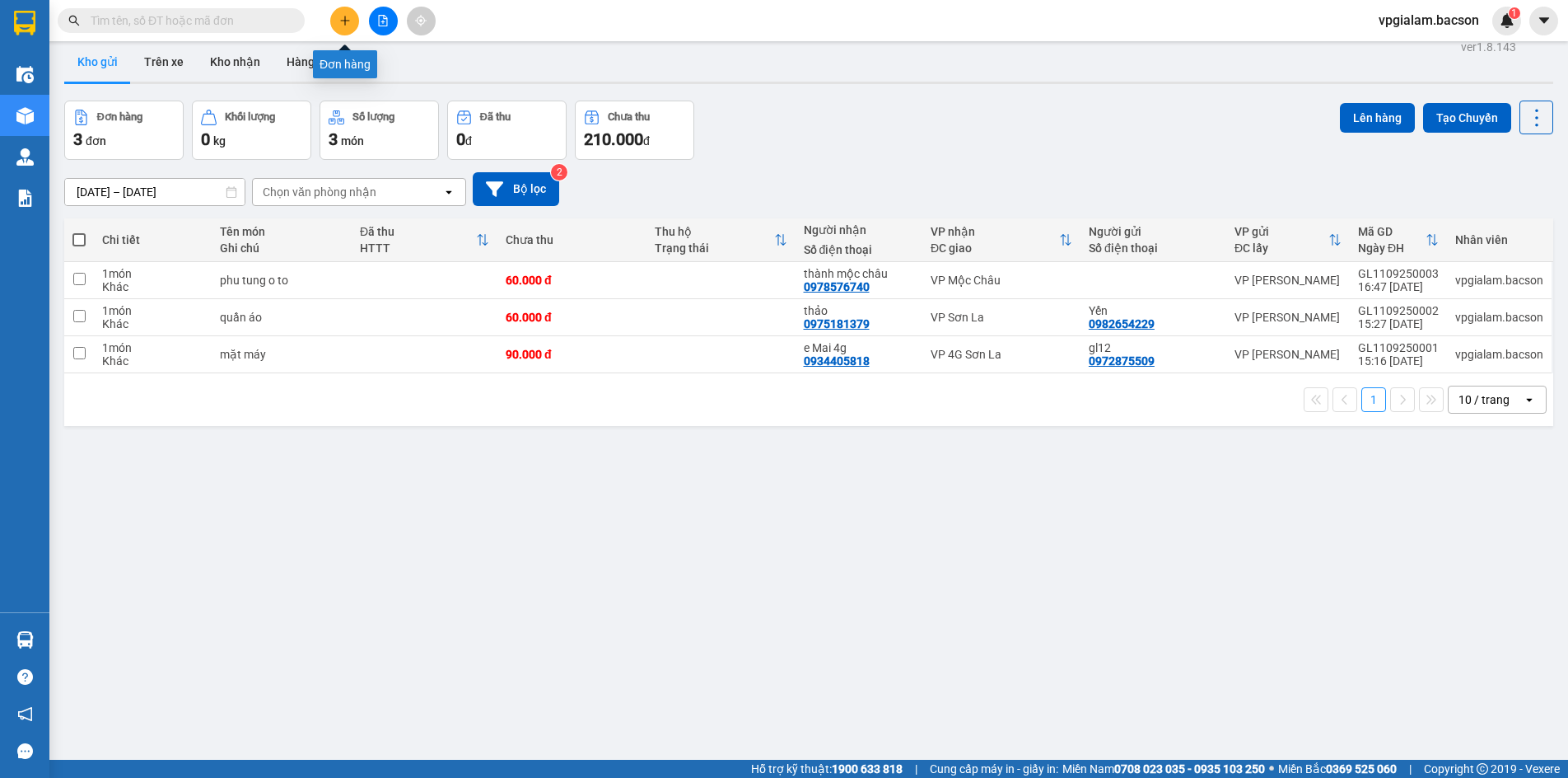
click at [339, 23] on icon "plus" at bounding box center [345, 21] width 11 height 11
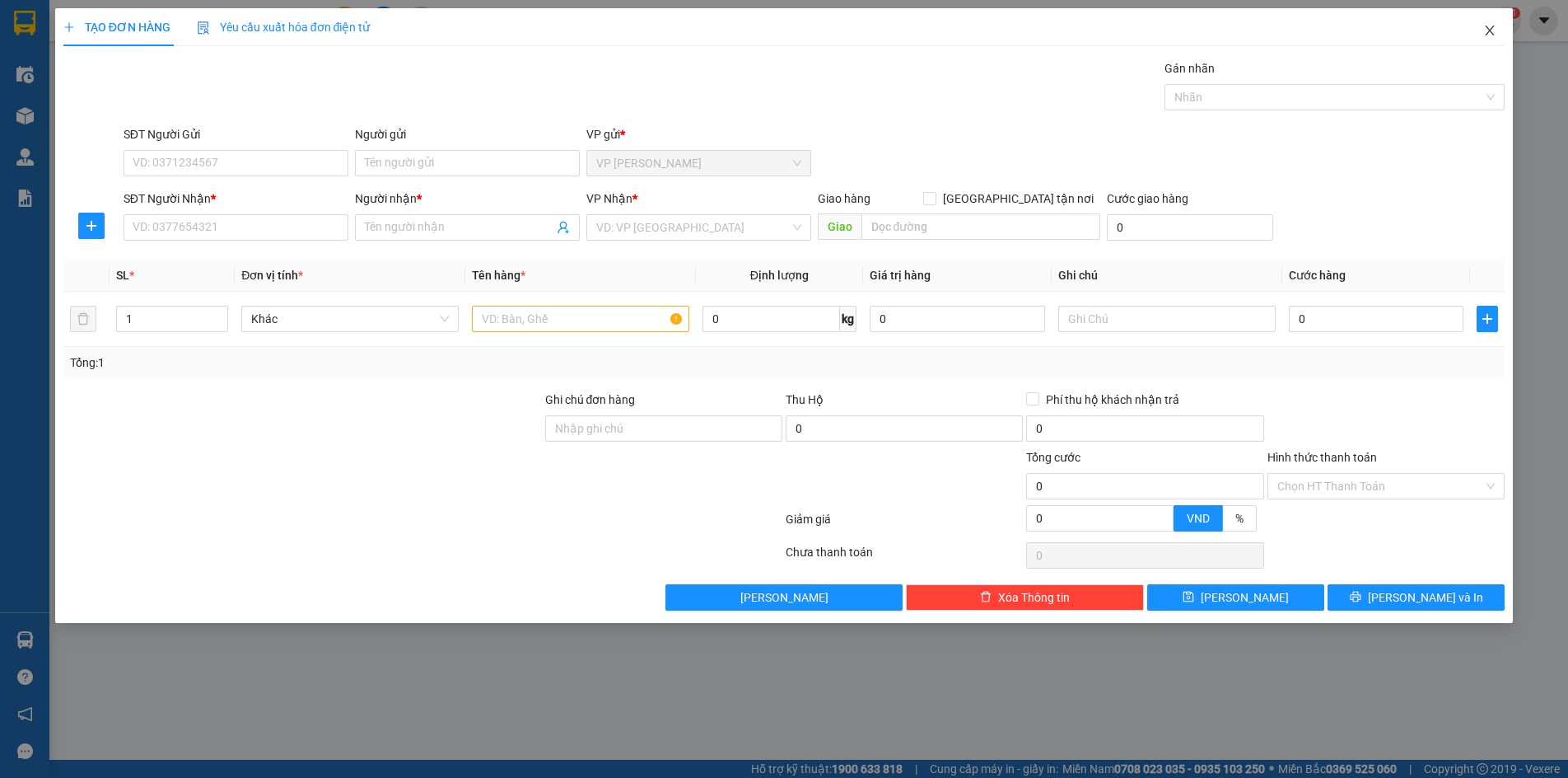
click at [1490, 32] on icon "close" at bounding box center [1490, 30] width 13 height 13
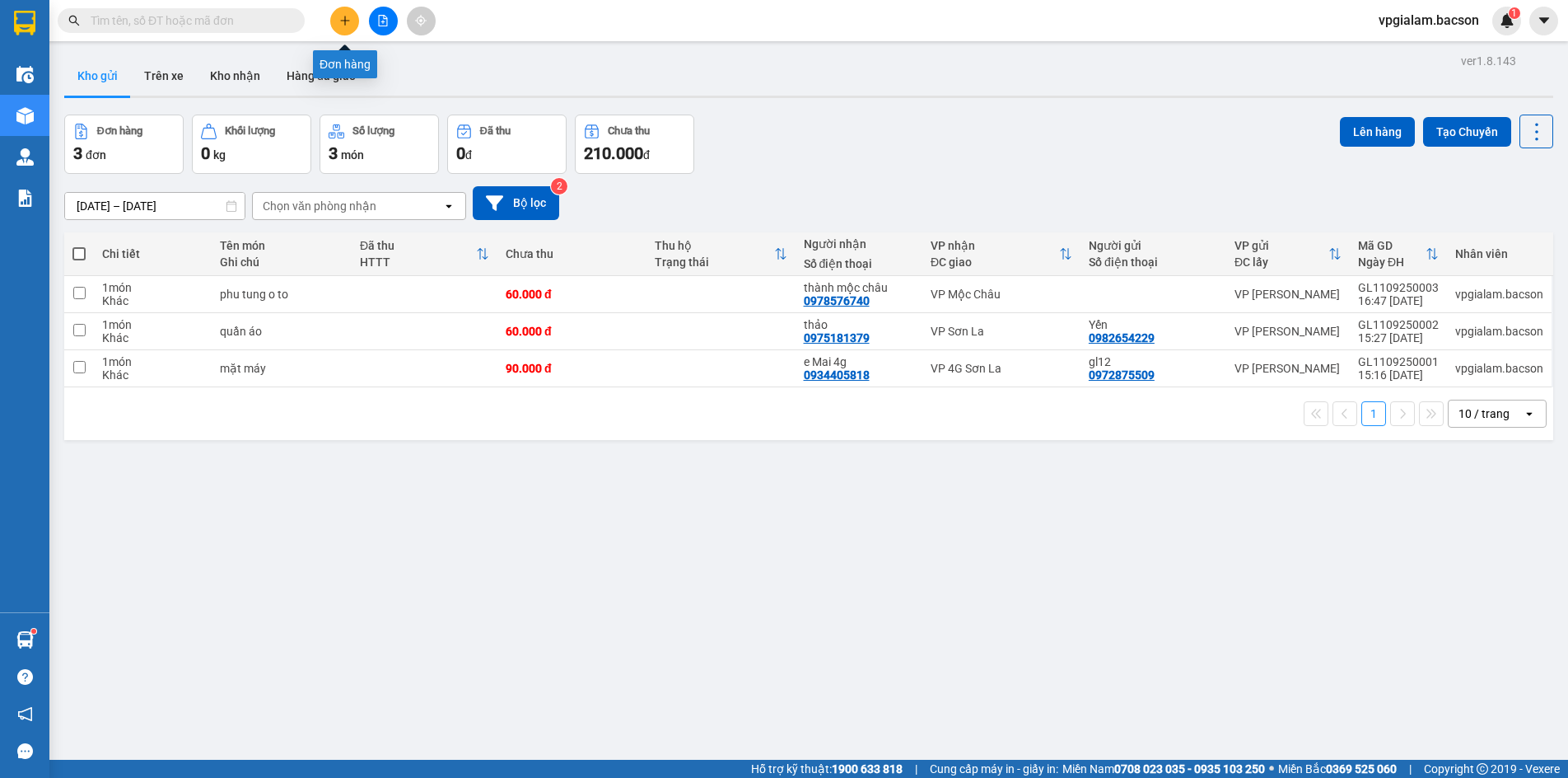
click at [337, 21] on button at bounding box center [345, 21] width 29 height 29
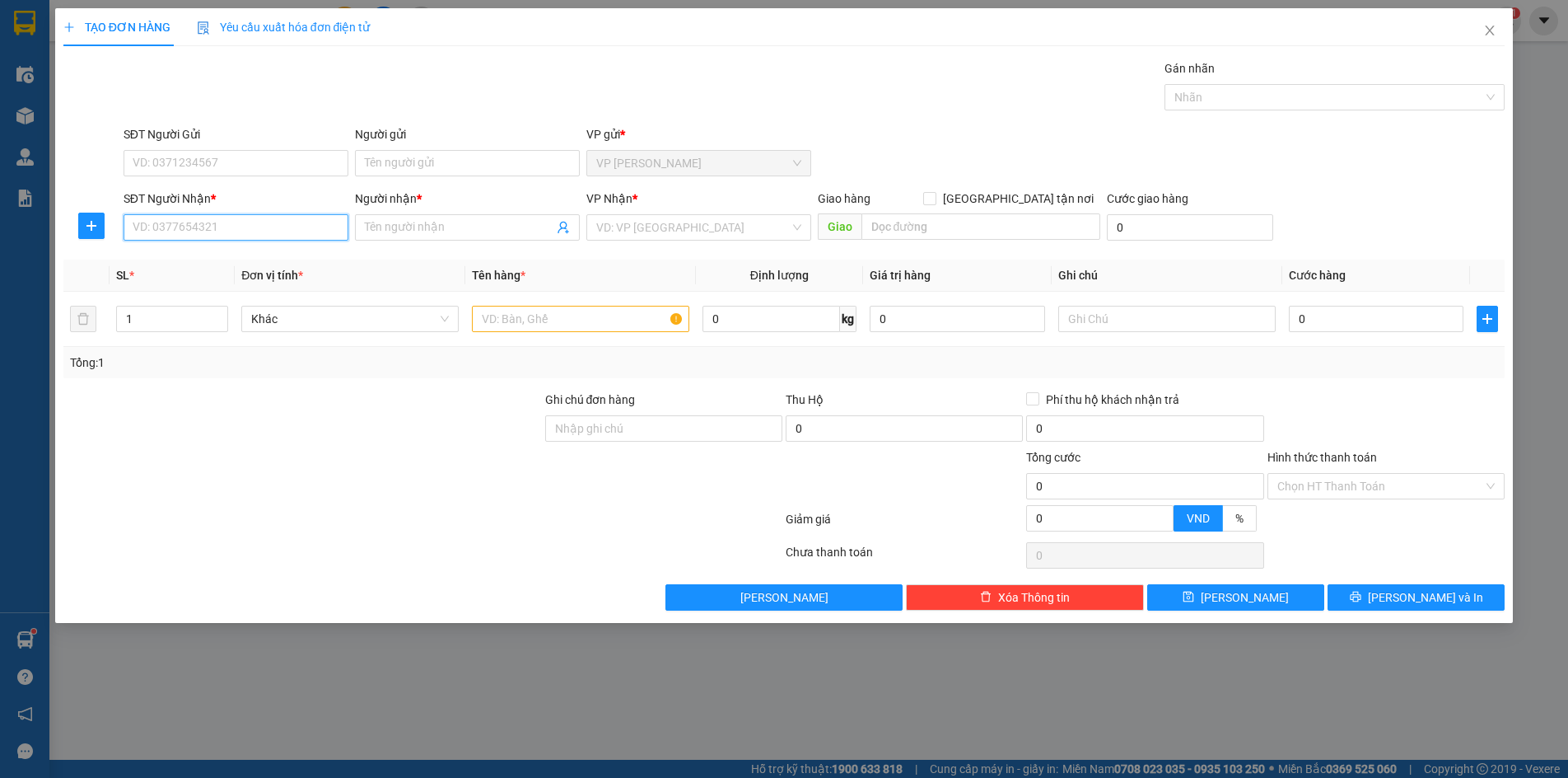
click at [124, 230] on input "SĐT Người Nhận *" at bounding box center [235, 227] width 225 height 26
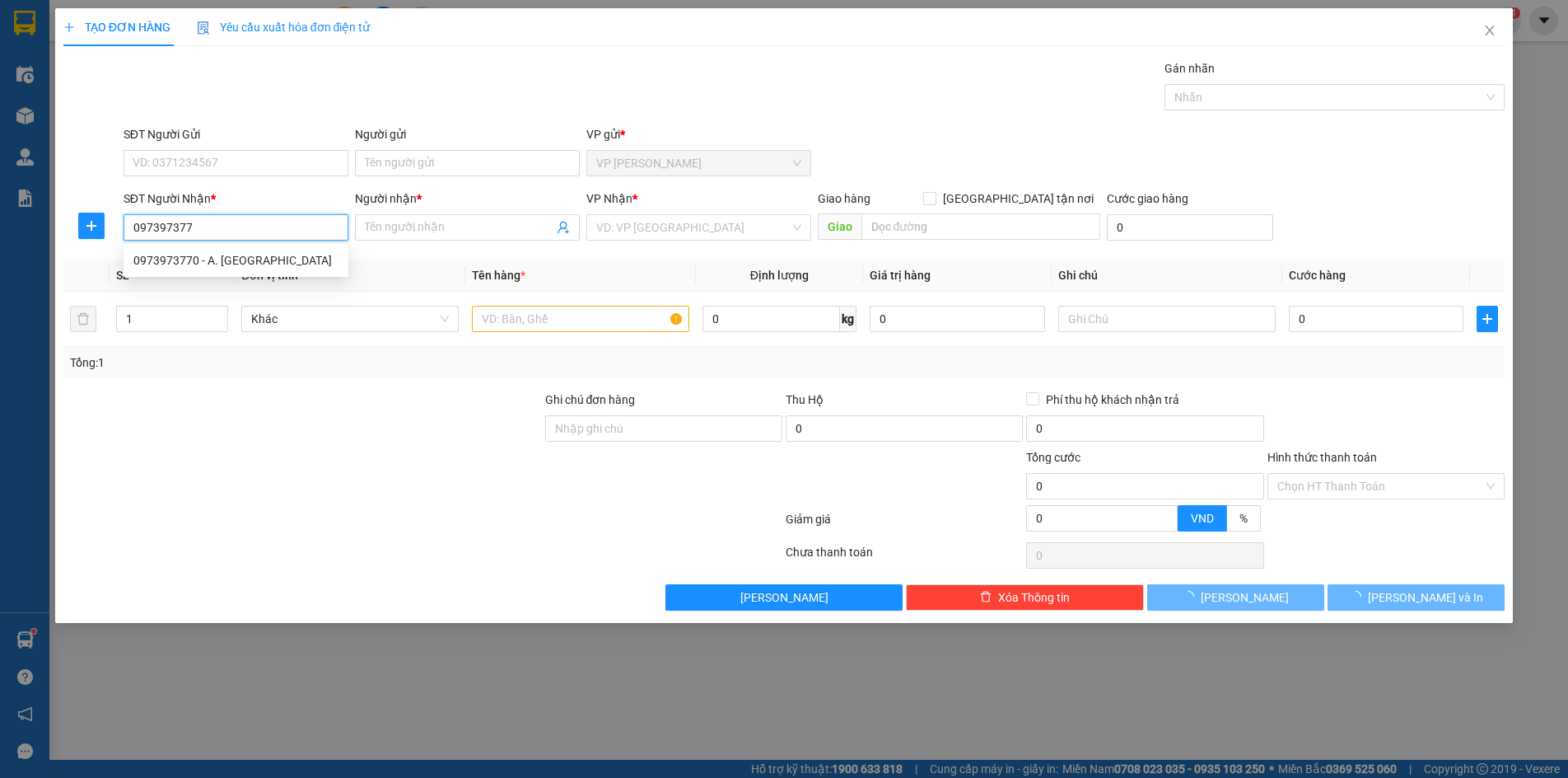
type input "0973973770"
click at [172, 261] on div "0973973770 - A. [GEOGRAPHIC_DATA]" at bounding box center [236, 260] width 205 height 18
type input "A. [GEOGRAPHIC_DATA]"
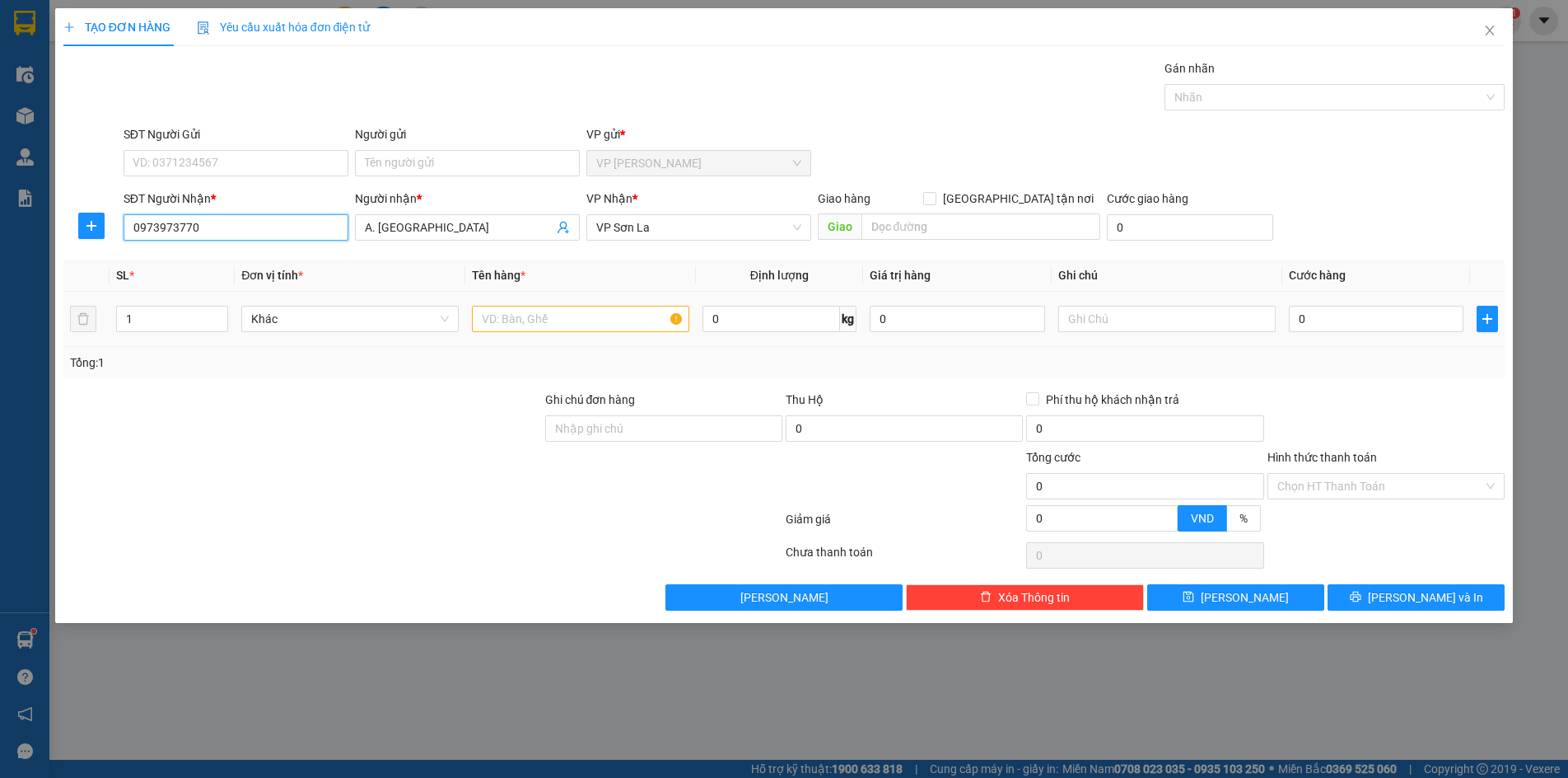
type input "0973973770"
click at [479, 319] on input "text" at bounding box center [580, 318] width 218 height 26
type input "thung"
click at [129, 318] on input "1" at bounding box center [172, 318] width 111 height 24
type input "2"
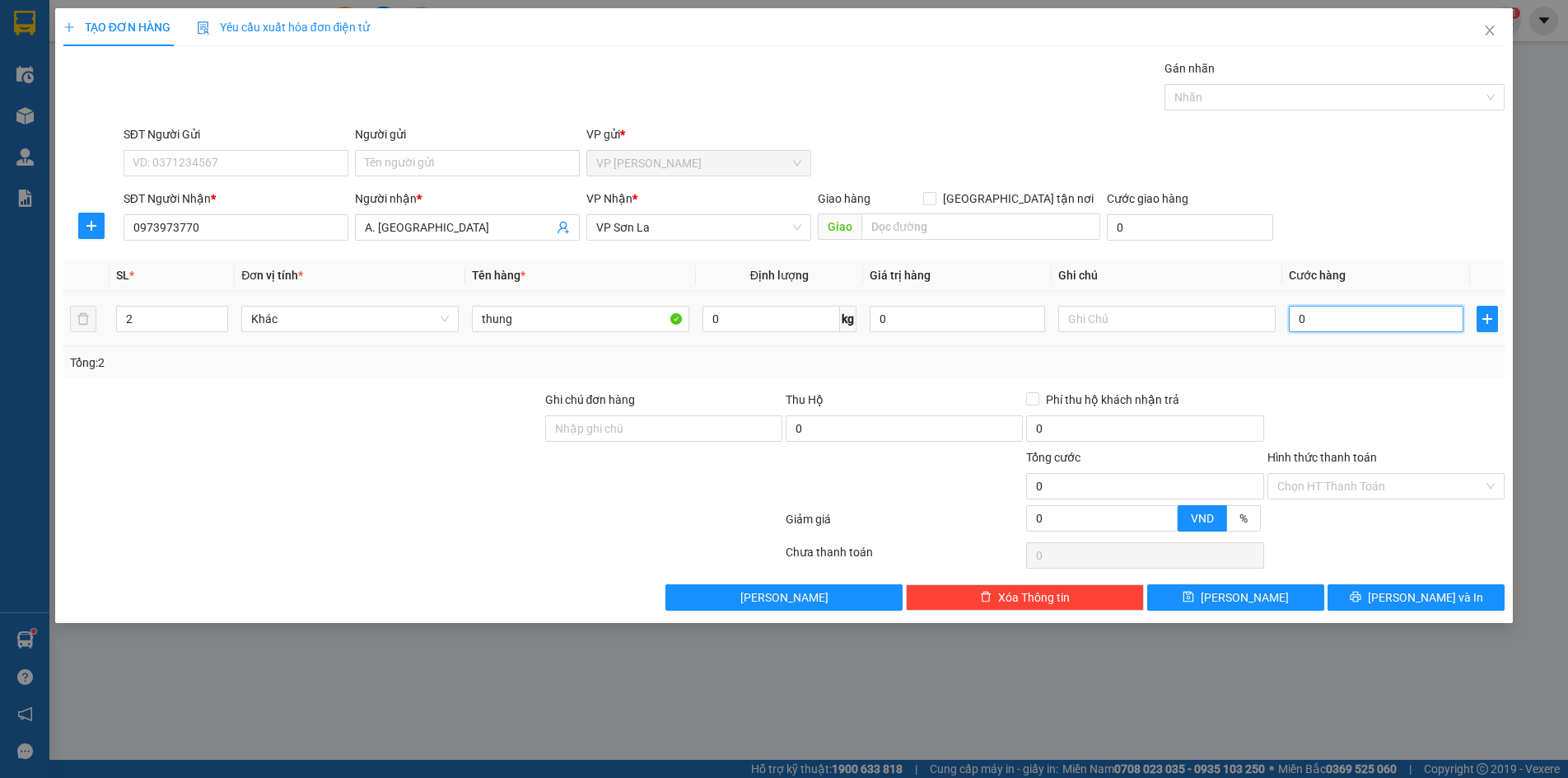
click at [1294, 316] on input "0" at bounding box center [1377, 318] width 175 height 26
type input "1"
type input "12"
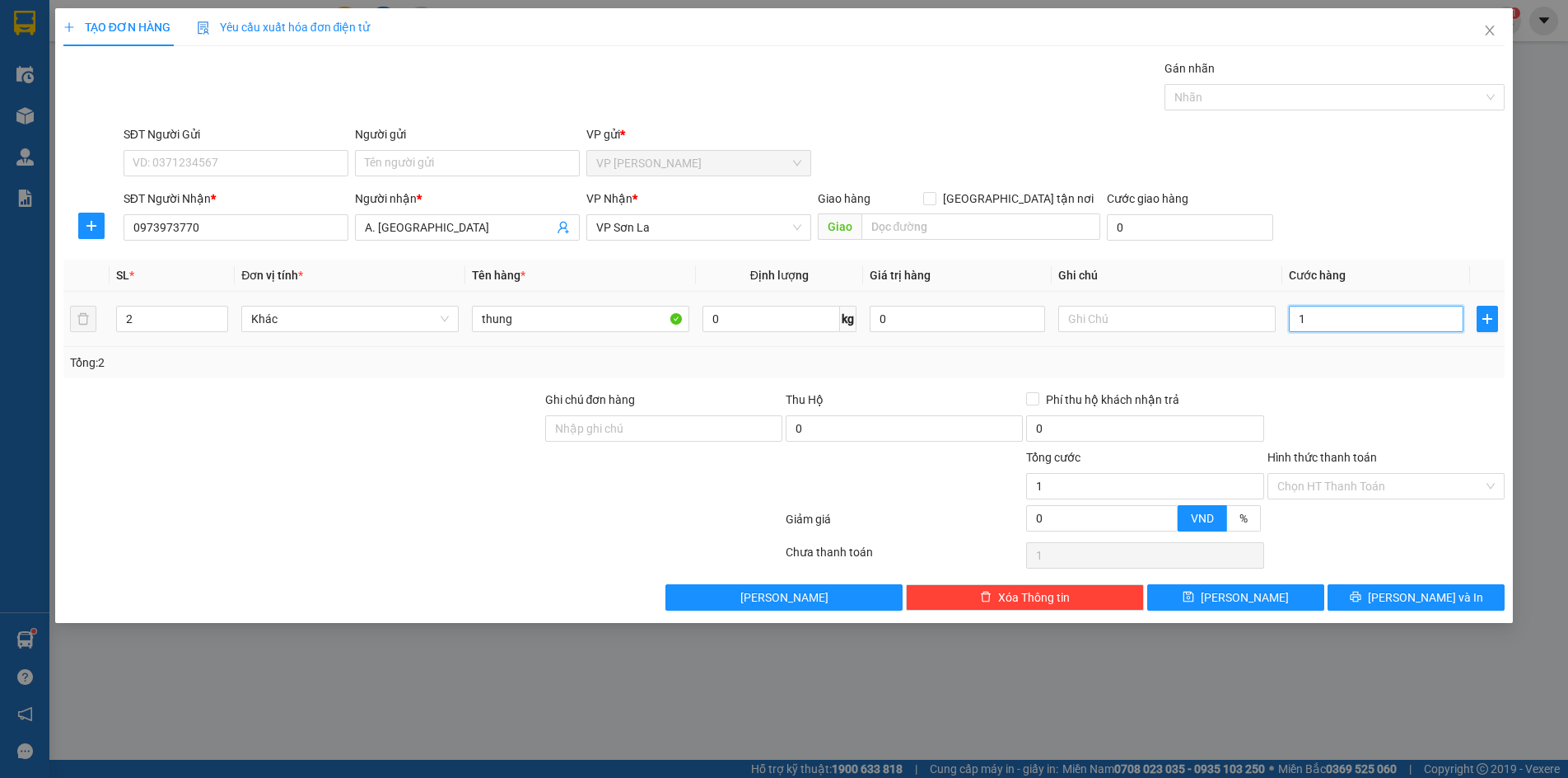
type input "12"
type input "120"
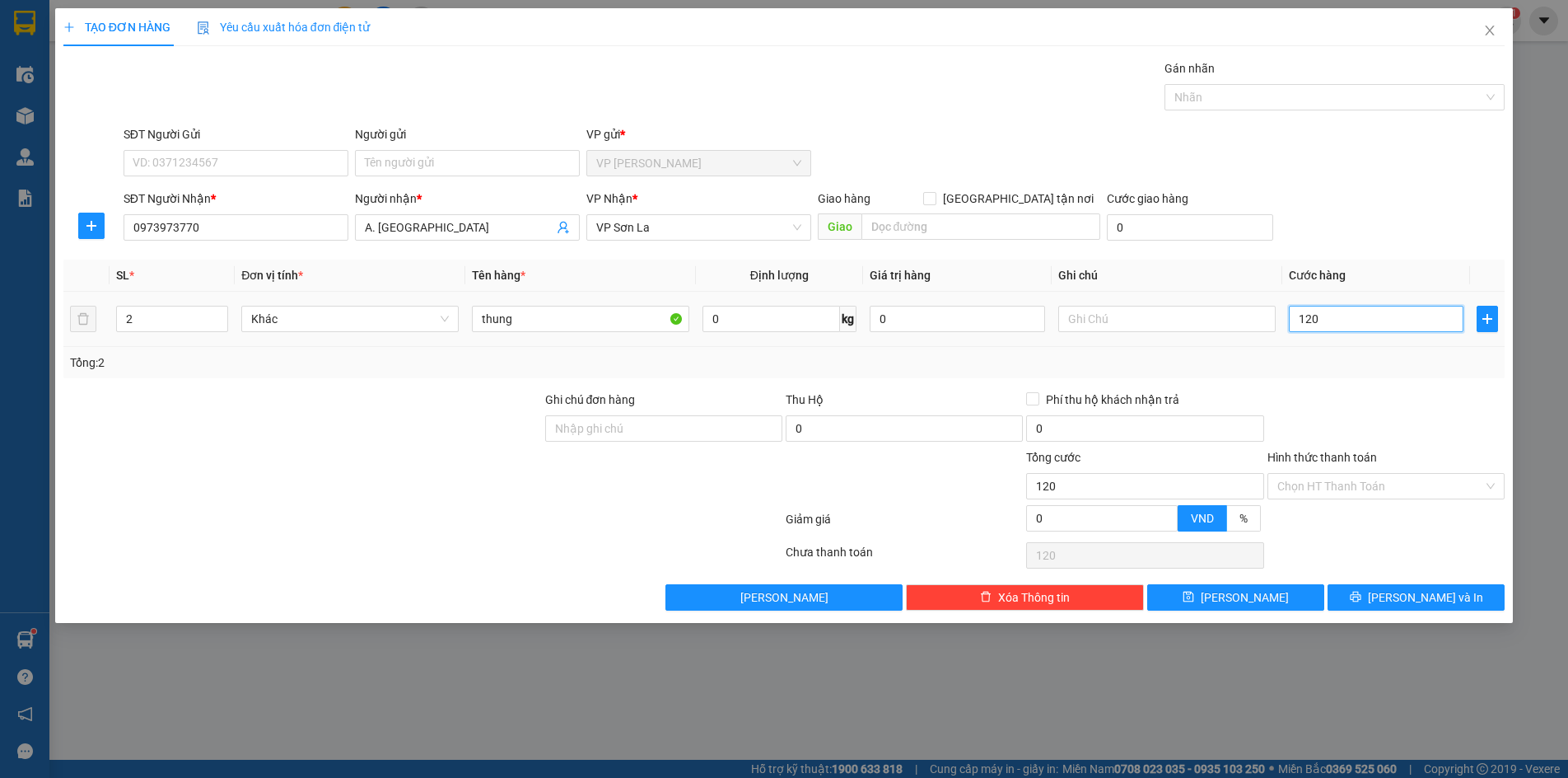
type input "1.200"
type input "12.000"
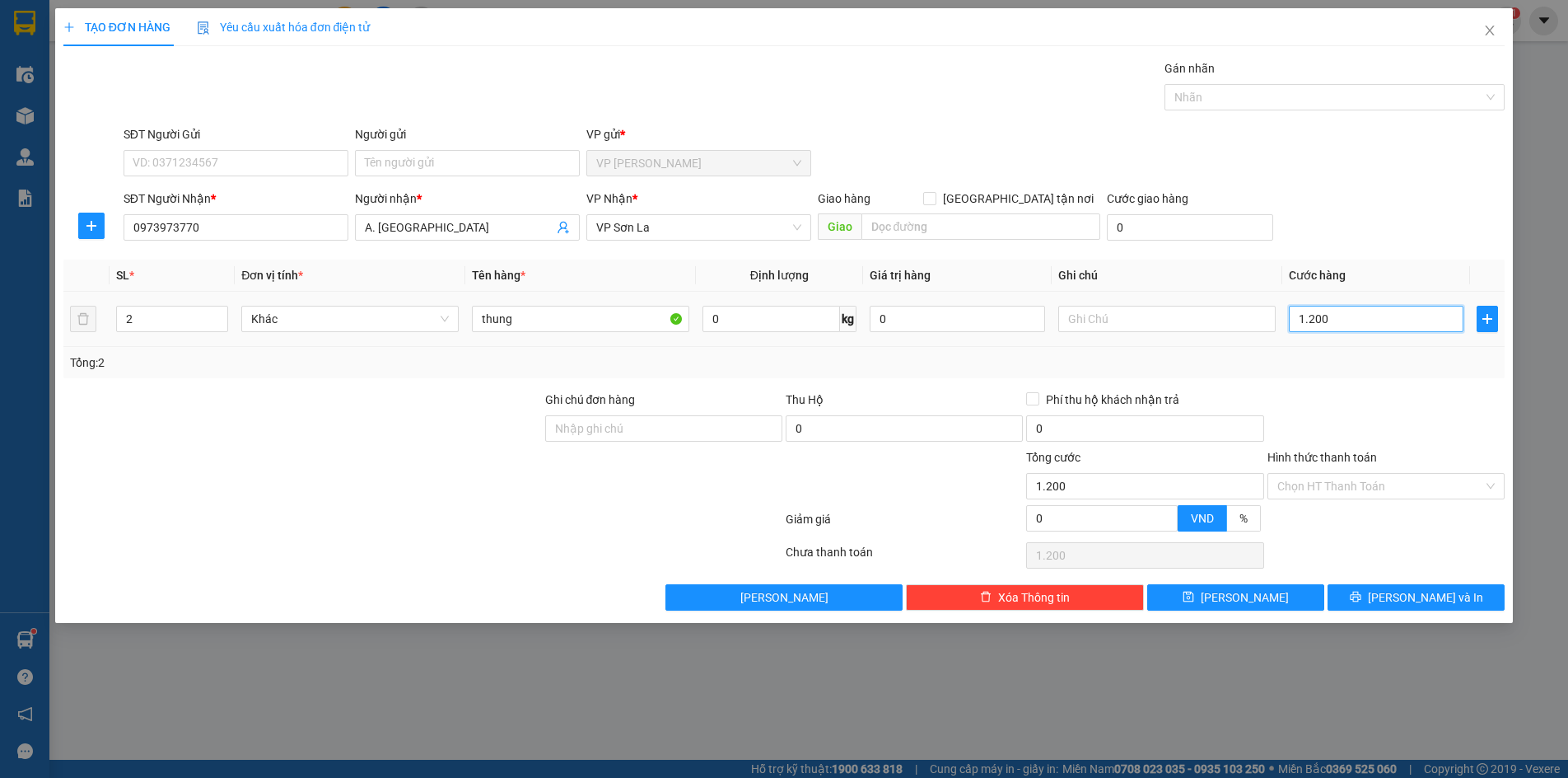
type input "12.000"
type input "120.000"
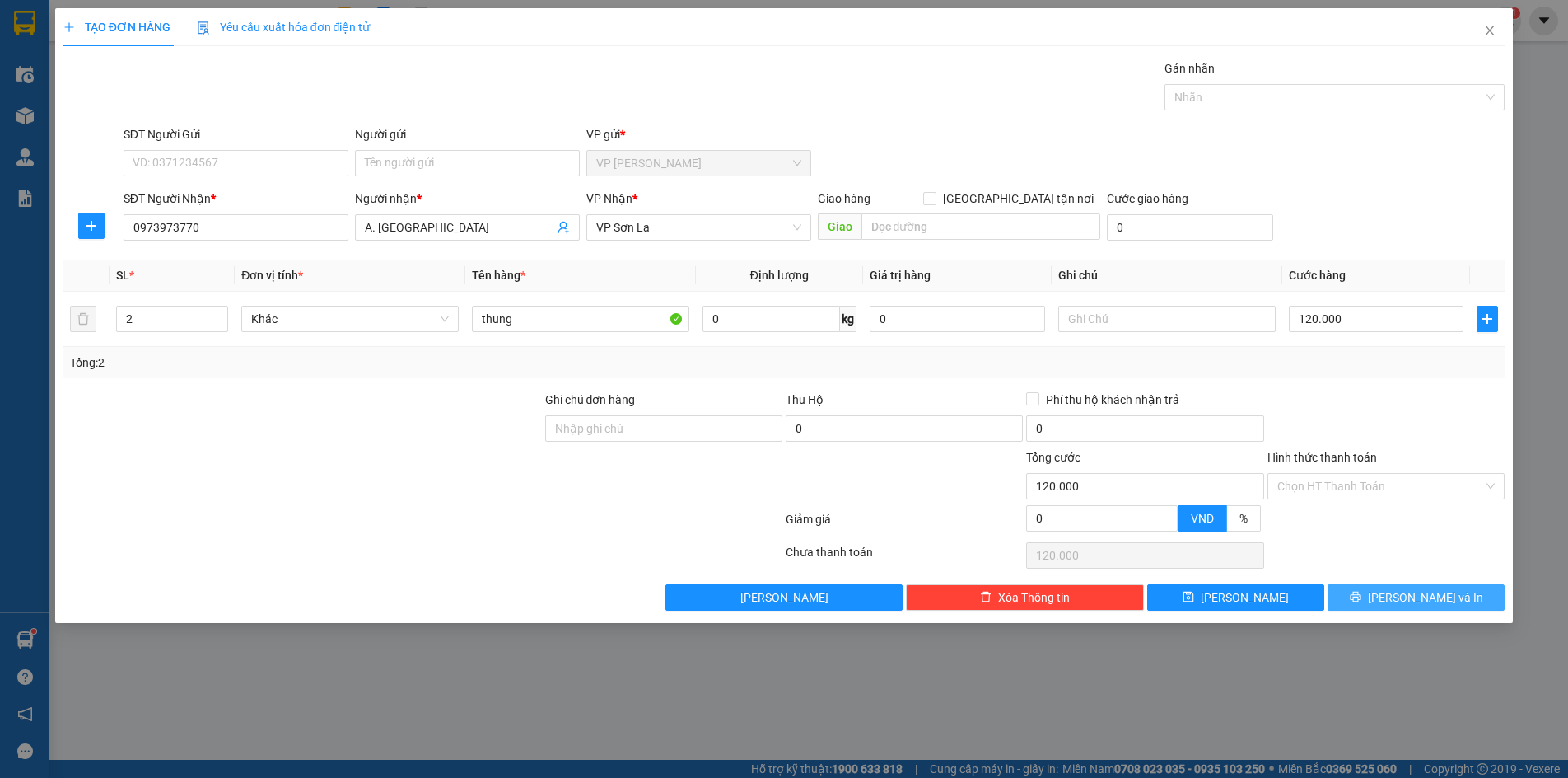
click at [1428, 594] on span "[PERSON_NAME] và In" at bounding box center [1426, 596] width 115 height 18
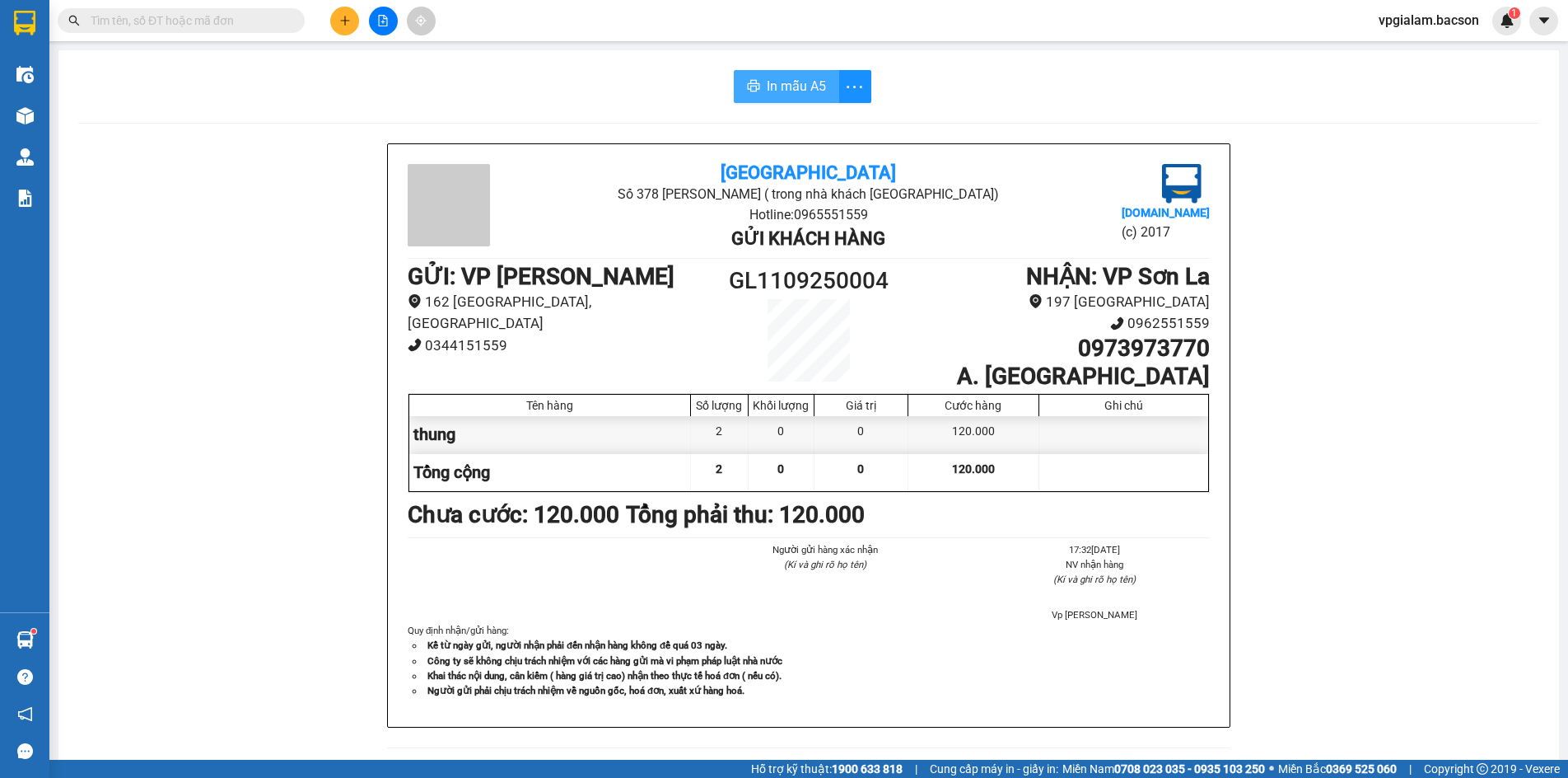
click at [770, 88] on span "In mẫu A5" at bounding box center [796, 86] width 59 height 21
